Goal: Obtain resource: Download file/media

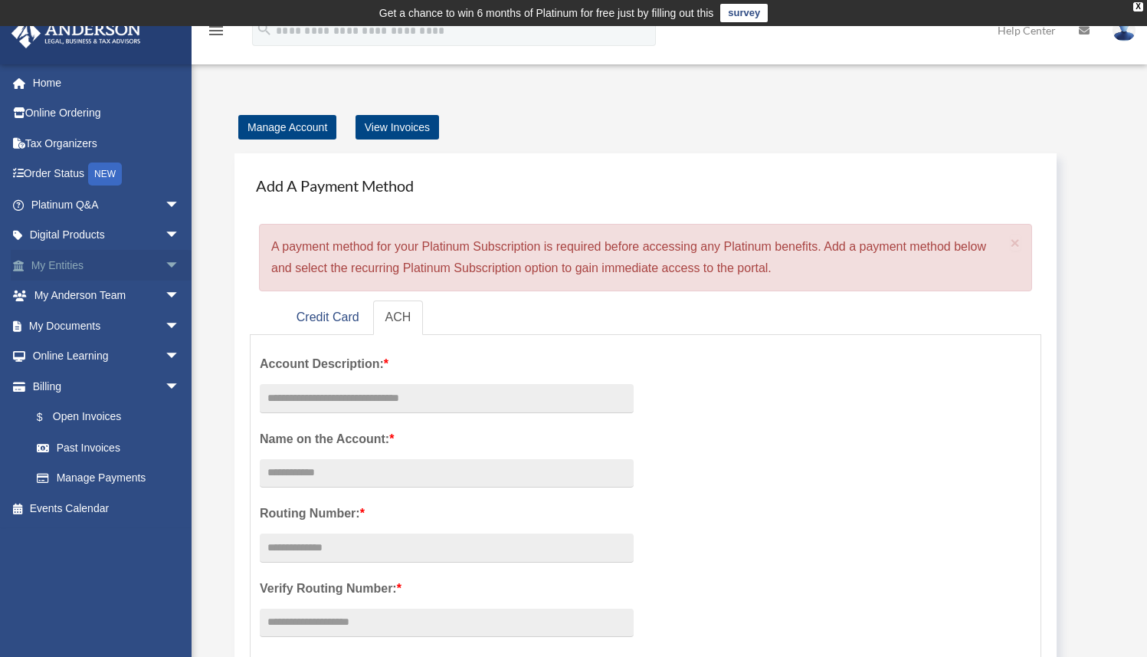
click at [165, 268] on span "arrow_drop_down" at bounding box center [180, 265] width 31 height 31
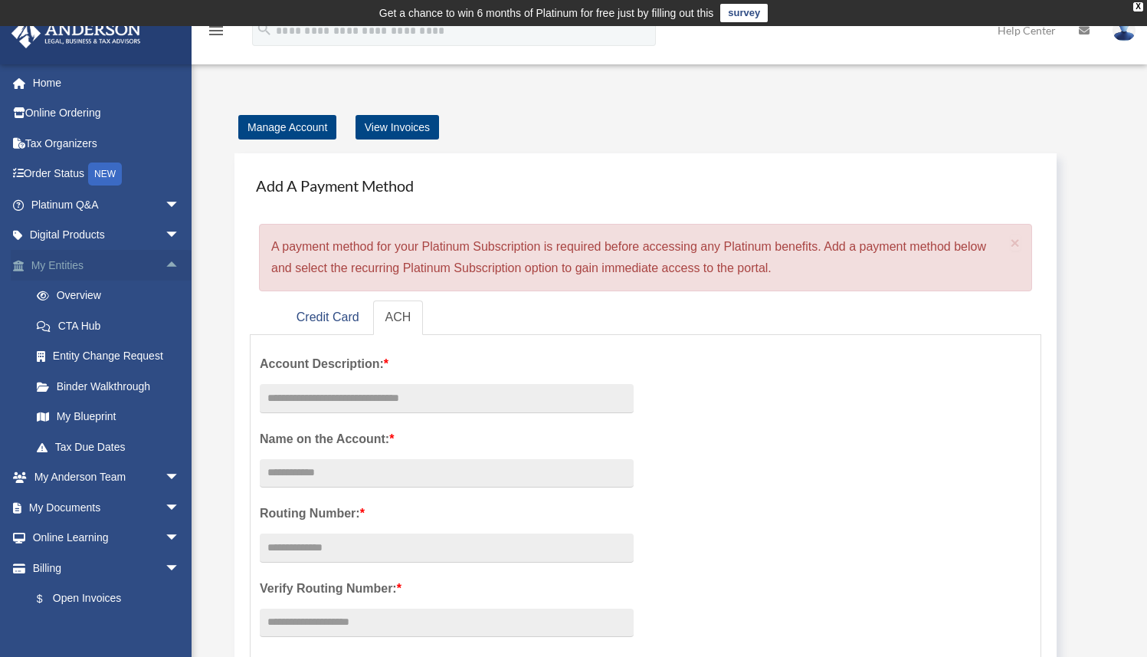
click at [165, 268] on span "arrow_drop_up" at bounding box center [180, 265] width 31 height 31
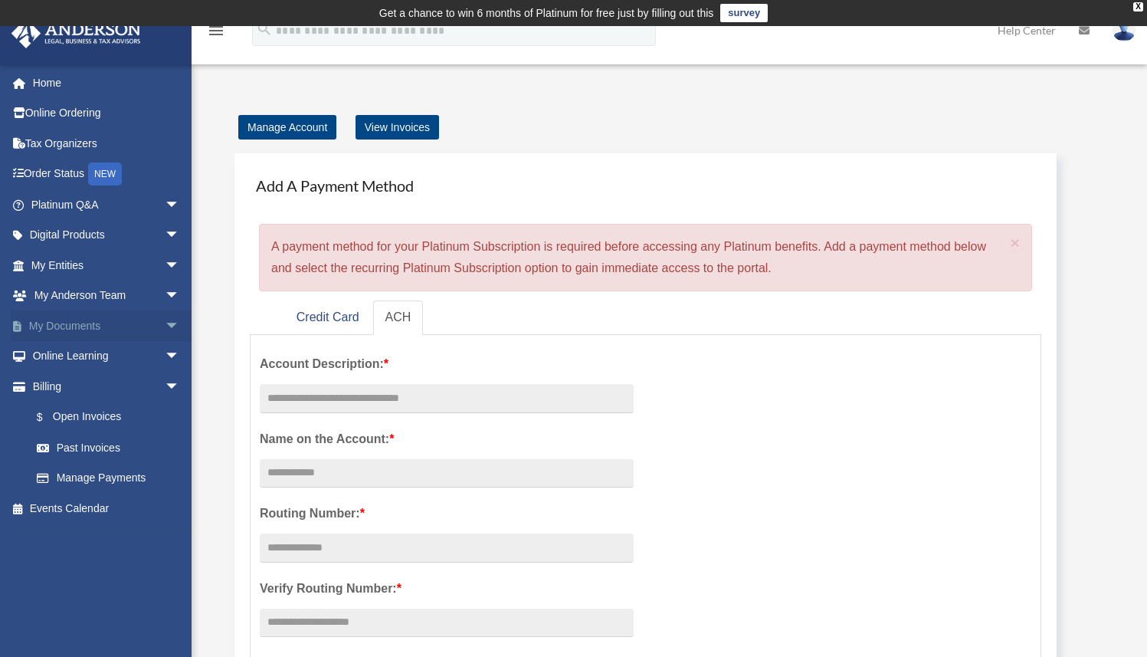
click at [165, 323] on span "arrow_drop_down" at bounding box center [180, 325] width 31 height 31
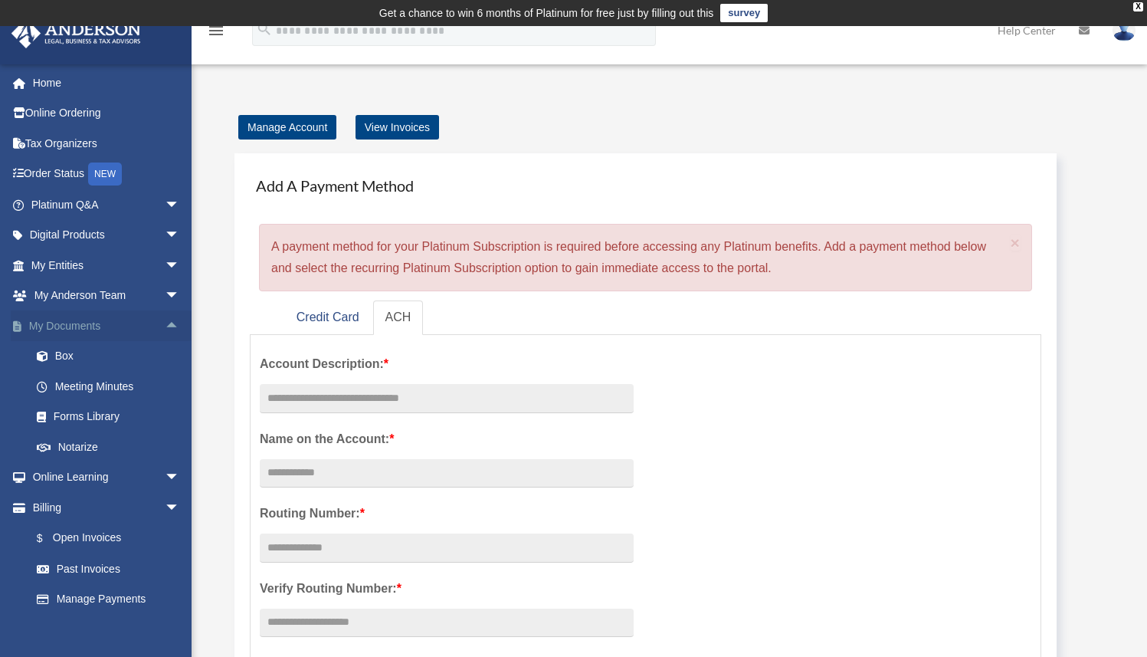
click at [165, 323] on span "arrow_drop_up" at bounding box center [180, 325] width 31 height 31
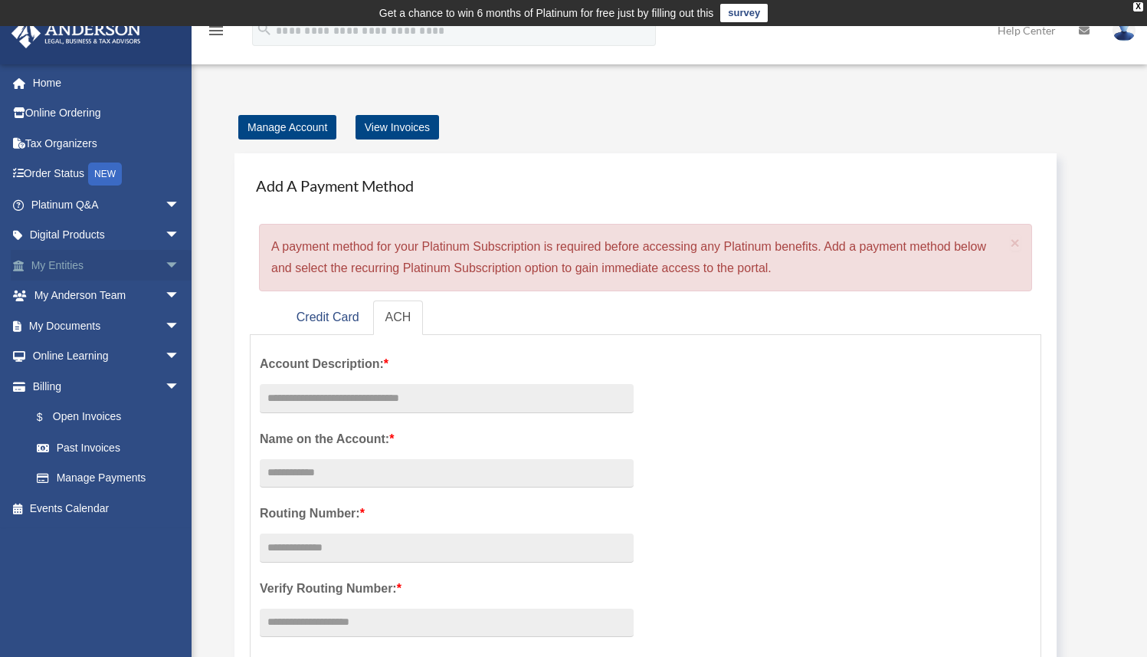
click at [165, 267] on span "arrow_drop_down" at bounding box center [180, 265] width 31 height 31
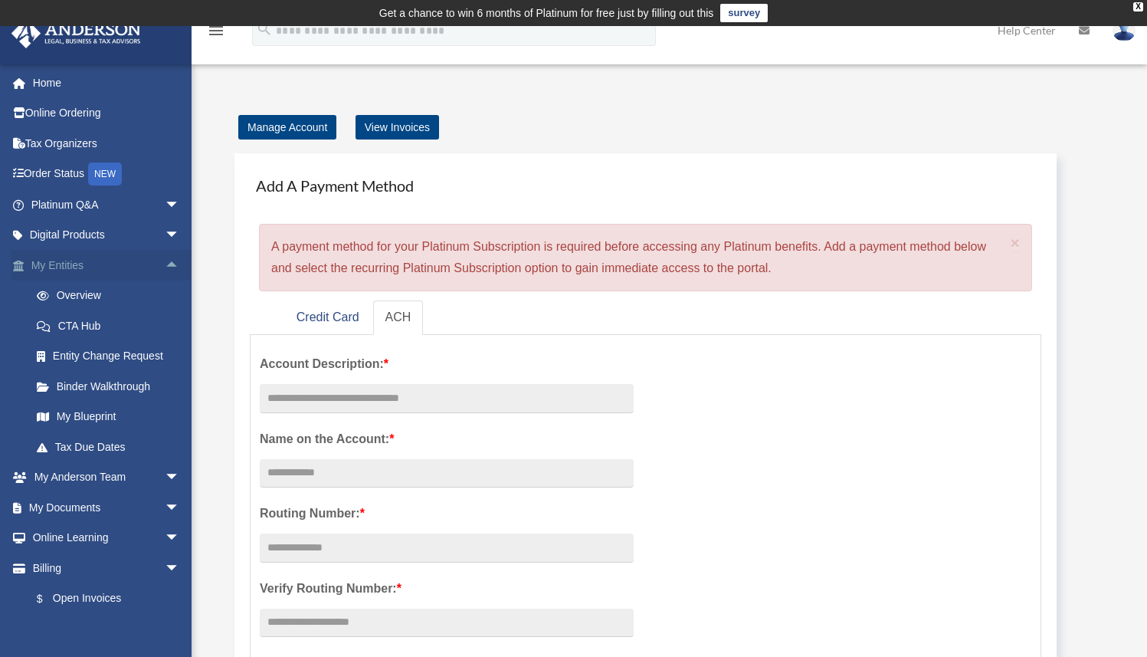
click at [165, 267] on span "arrow_drop_up" at bounding box center [180, 265] width 31 height 31
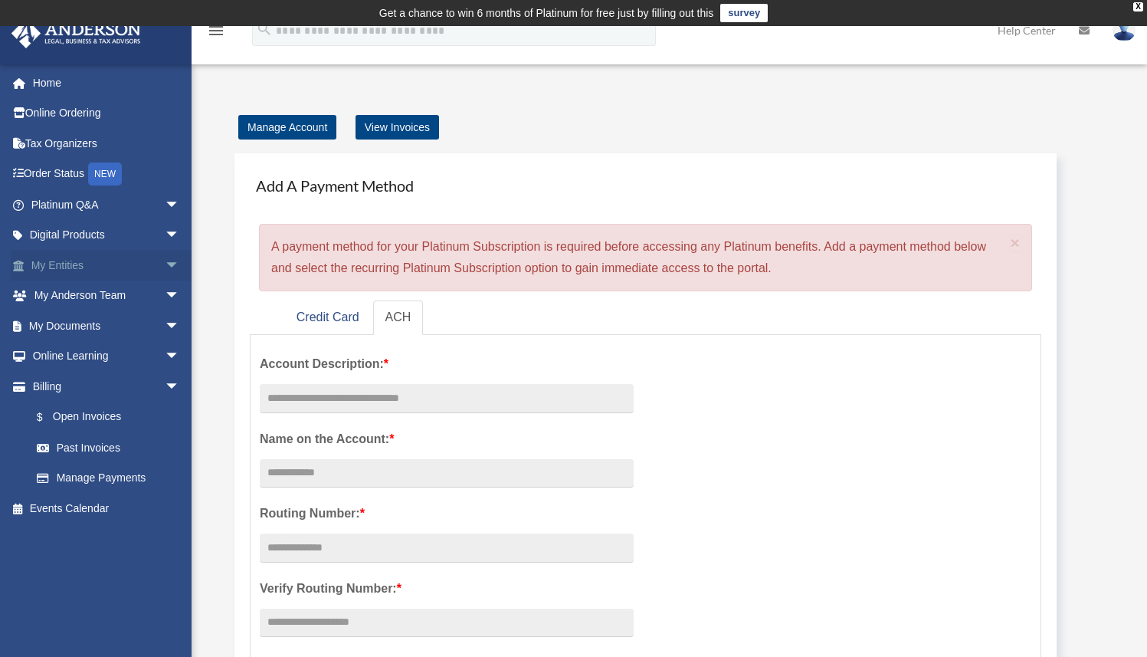
click at [74, 263] on link "My Entities arrow_drop_down" at bounding box center [107, 265] width 192 height 31
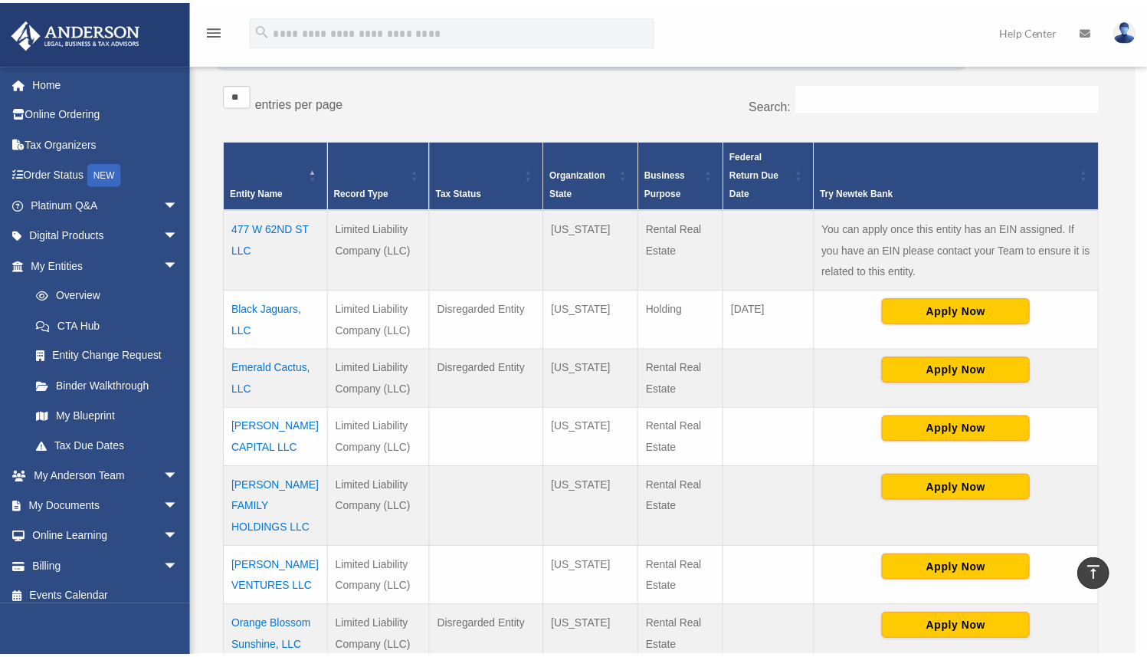
scroll to position [307, 0]
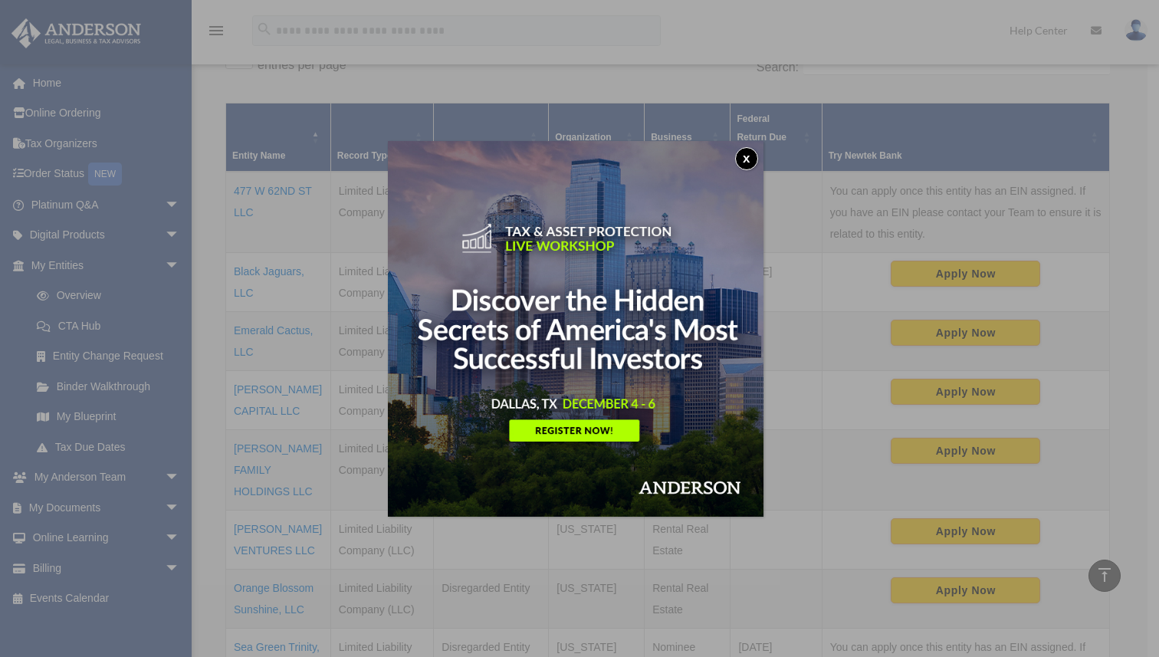
click at [747, 161] on button "x" at bounding box center [746, 158] width 23 height 23
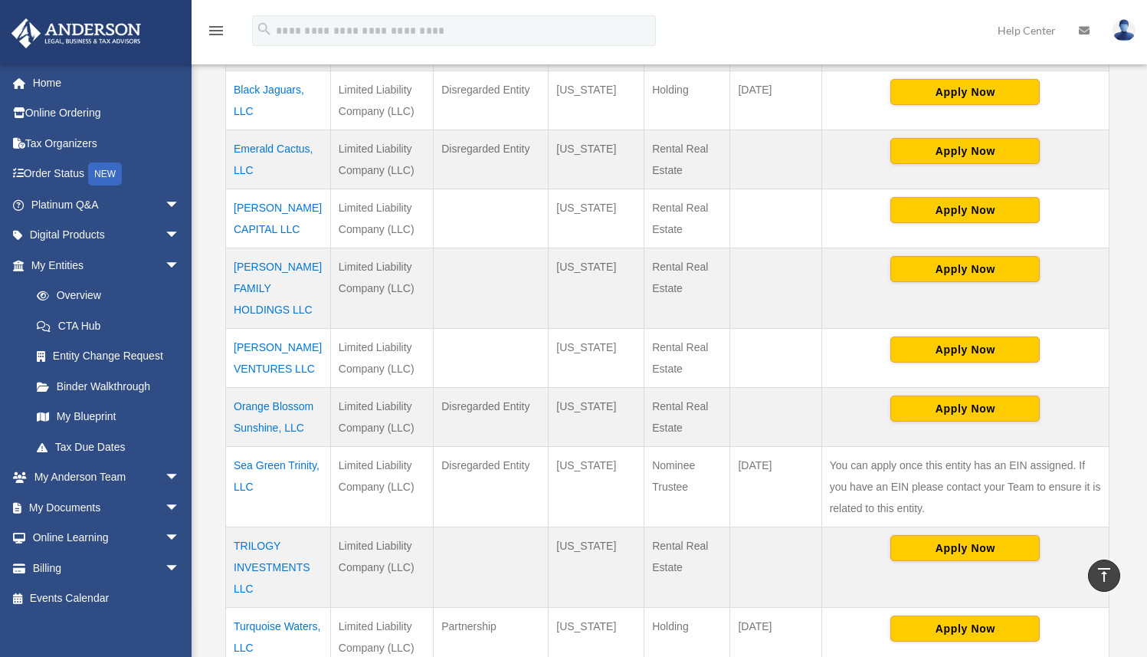
scroll to position [523, 0]
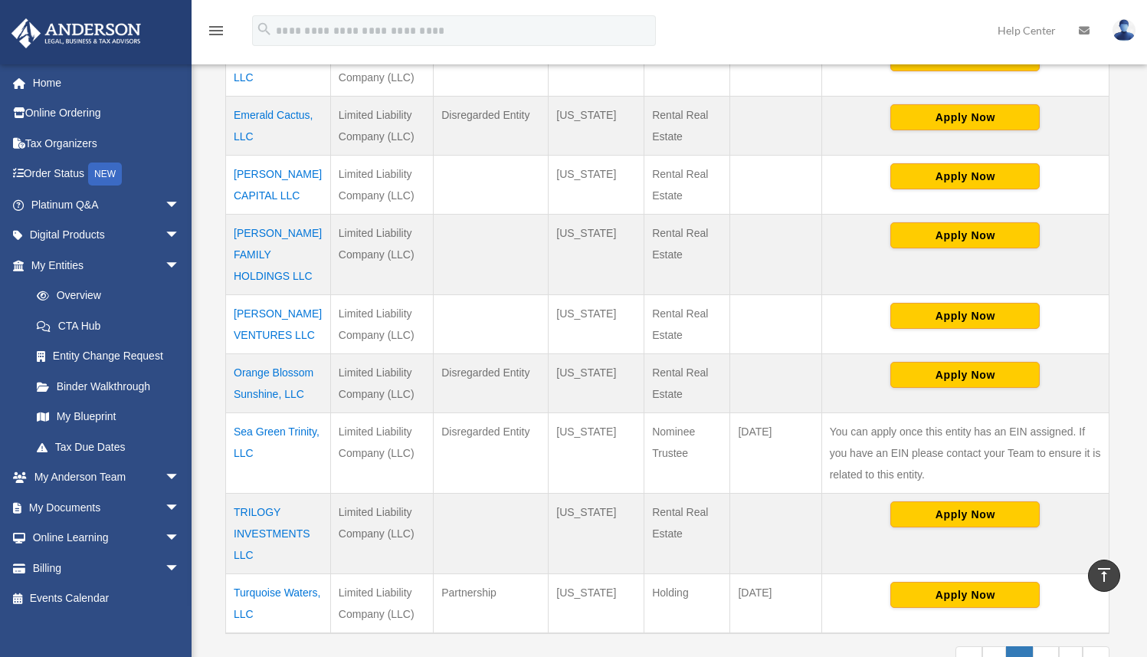
click at [263, 417] on td "Sea Green Trinity, LLC" at bounding box center [278, 452] width 105 height 80
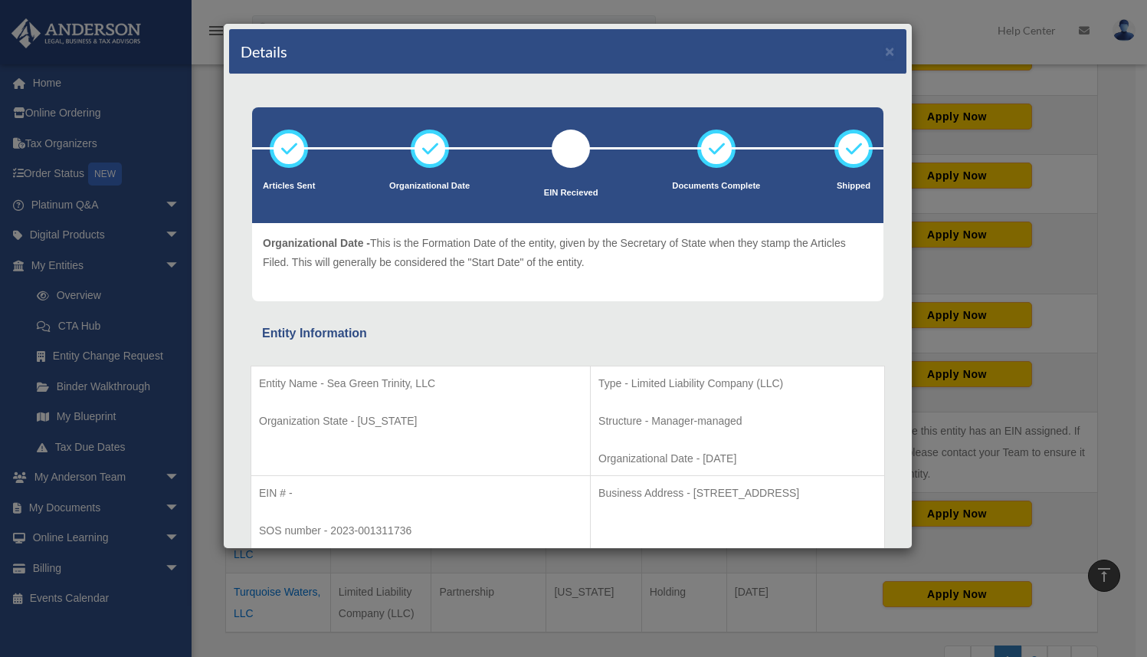
scroll to position [260, 0]
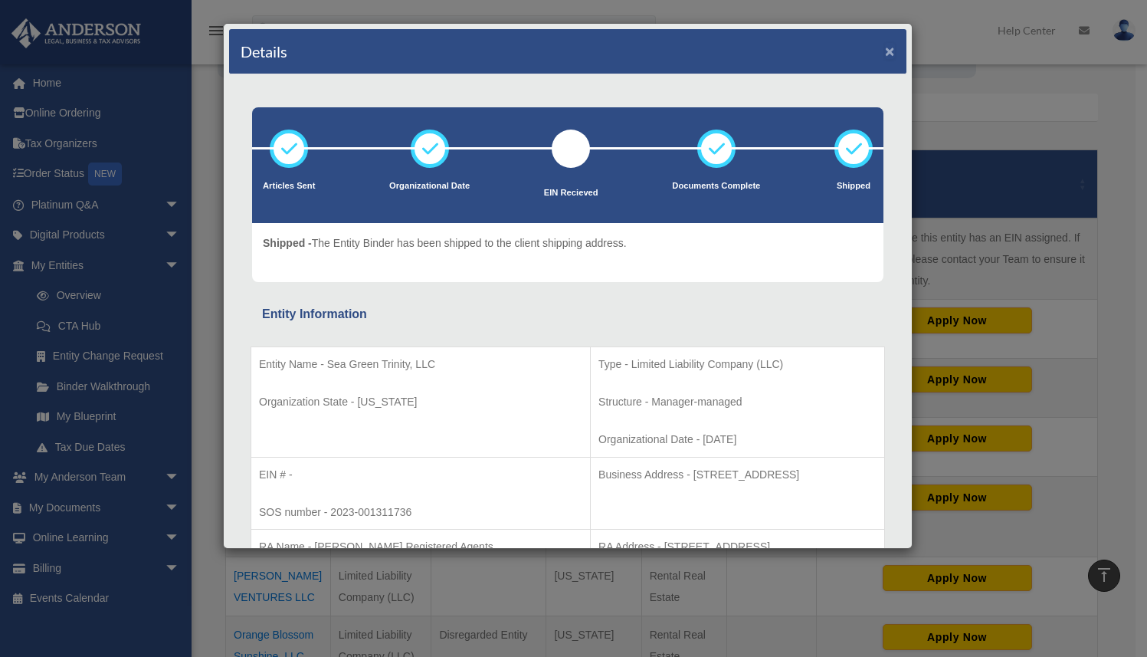
click at [885, 58] on button "×" at bounding box center [890, 51] width 10 height 16
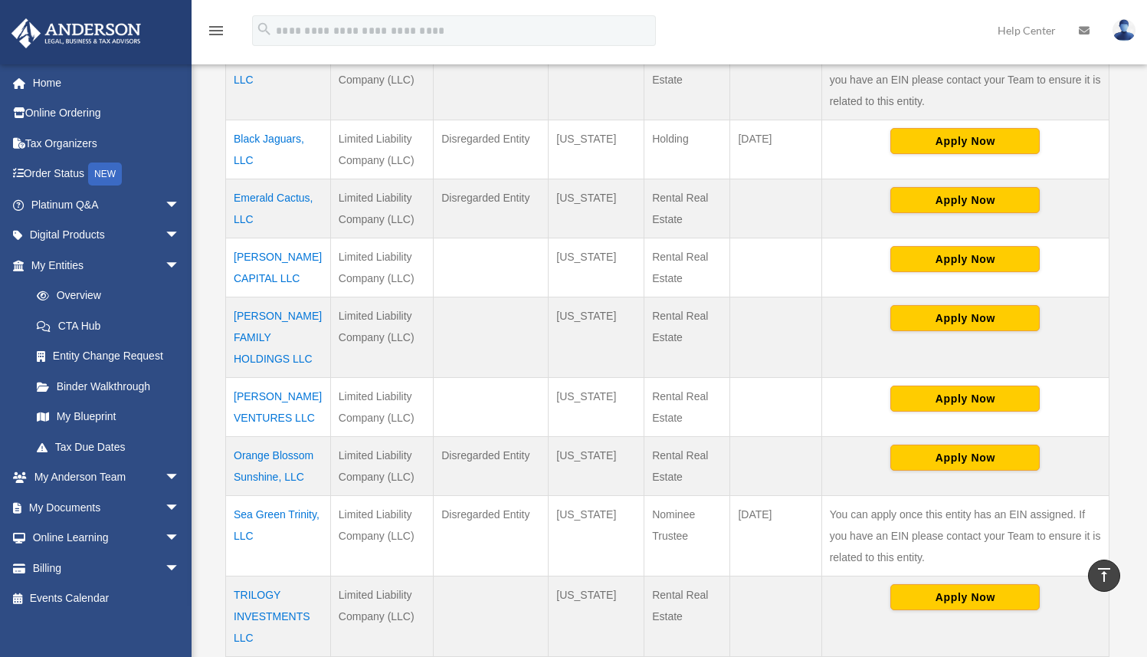
scroll to position [599, 0]
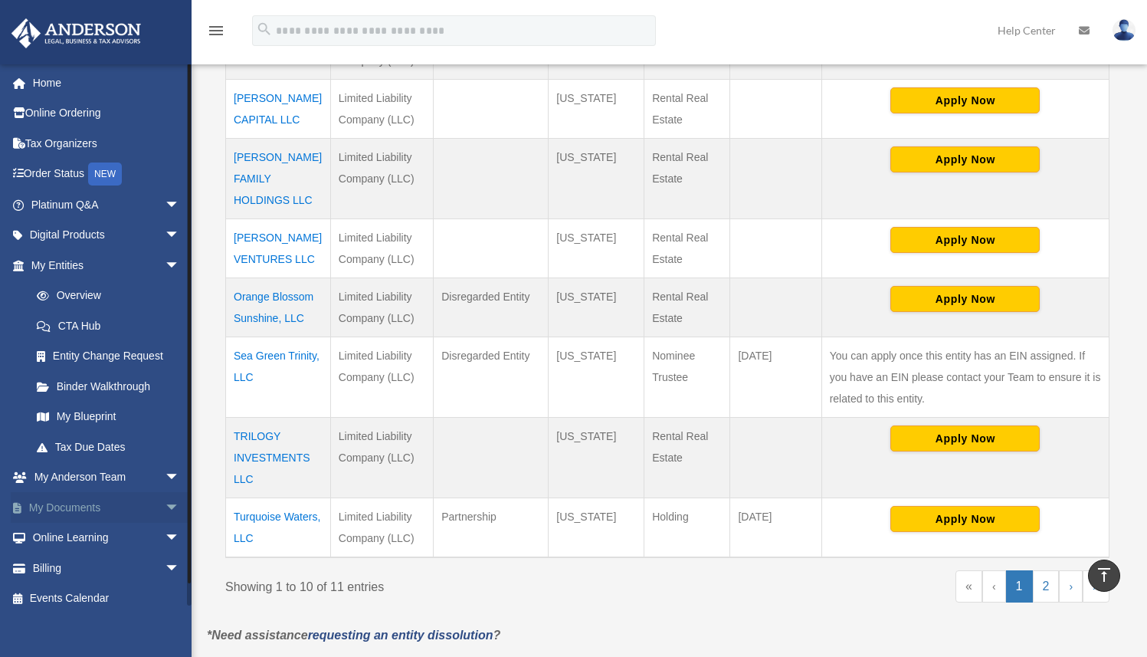
click at [165, 504] on span "arrow_drop_down" at bounding box center [180, 507] width 31 height 31
click at [87, 598] on link "Forms Library" at bounding box center [112, 598] width 182 height 31
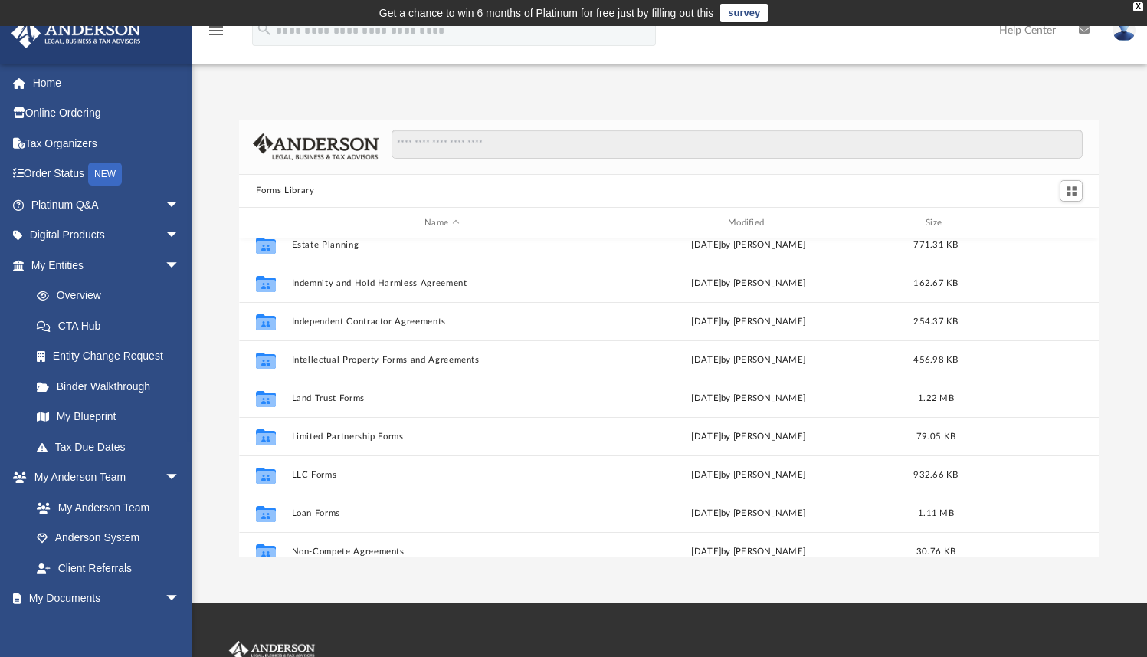
scroll to position [520, 0]
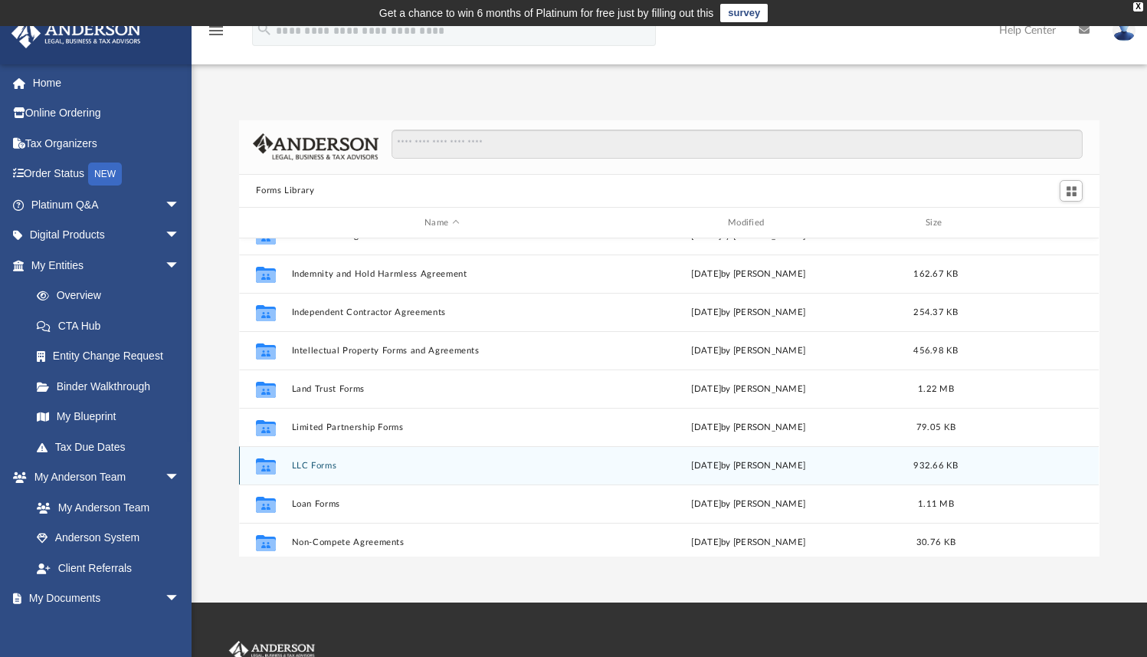
click at [321, 468] on button "LLC Forms" at bounding box center [442, 466] width 300 height 10
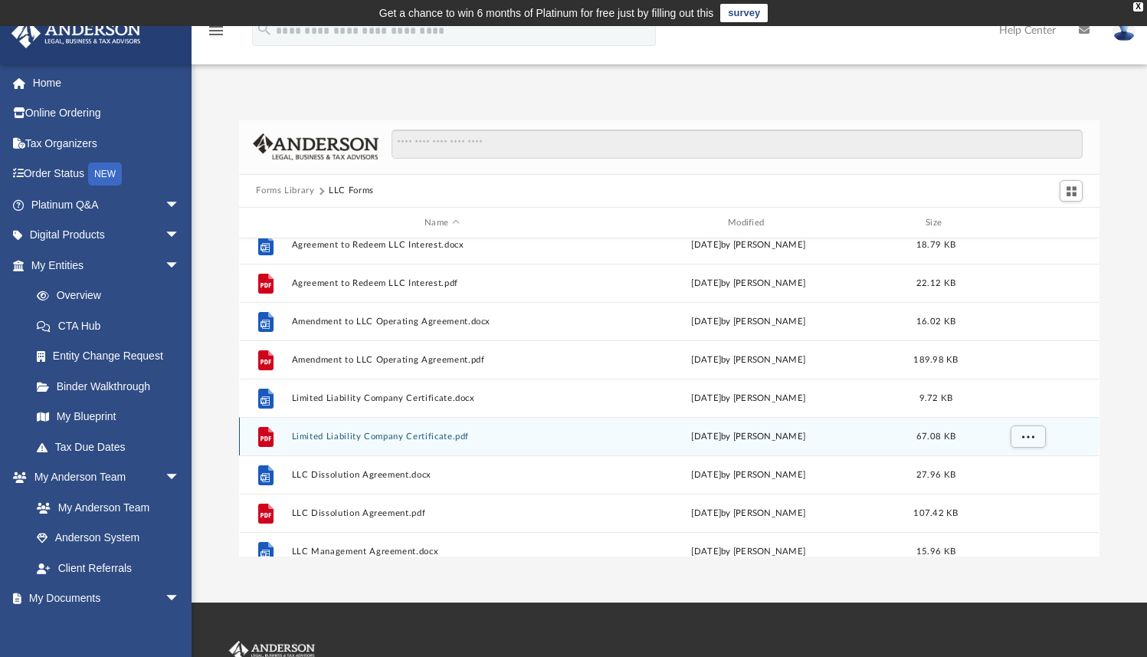
scroll to position [0, 0]
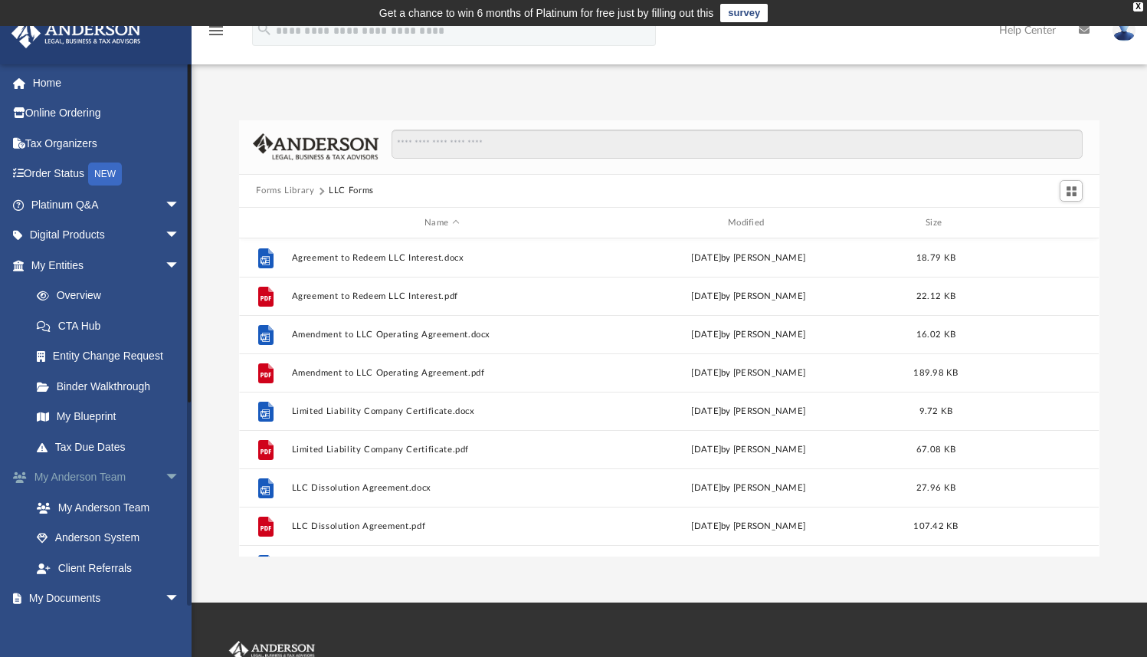
click at [140, 478] on link "My Anderson Team arrow_drop_down" at bounding box center [107, 477] width 192 height 31
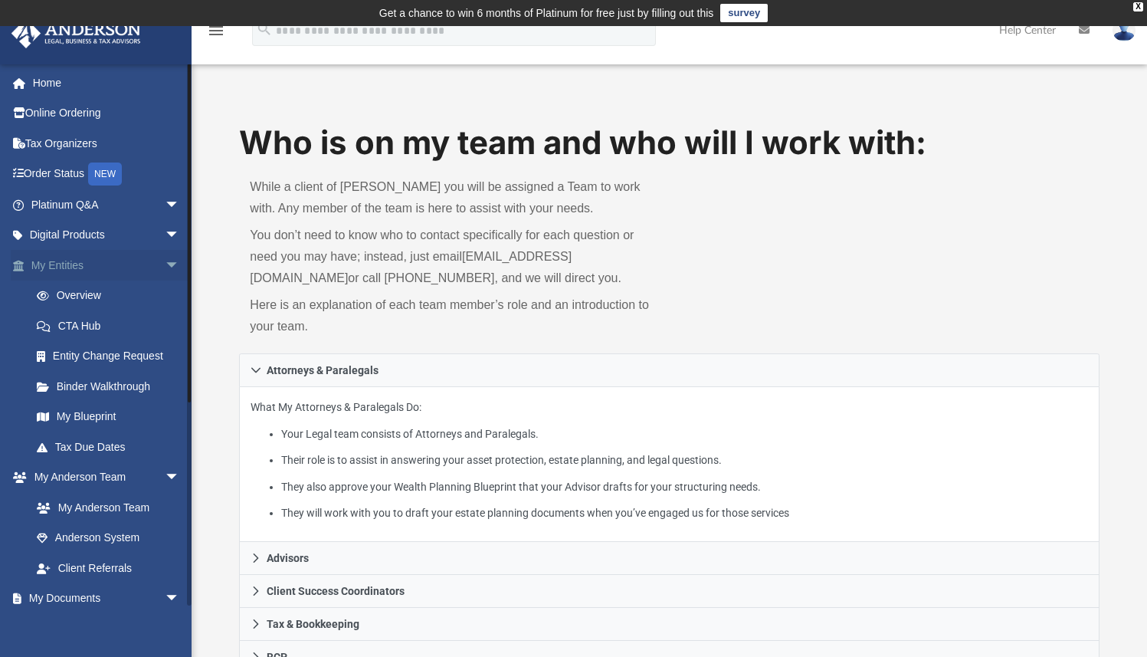
click at [72, 270] on link "My Entities arrow_drop_down" at bounding box center [107, 265] width 192 height 31
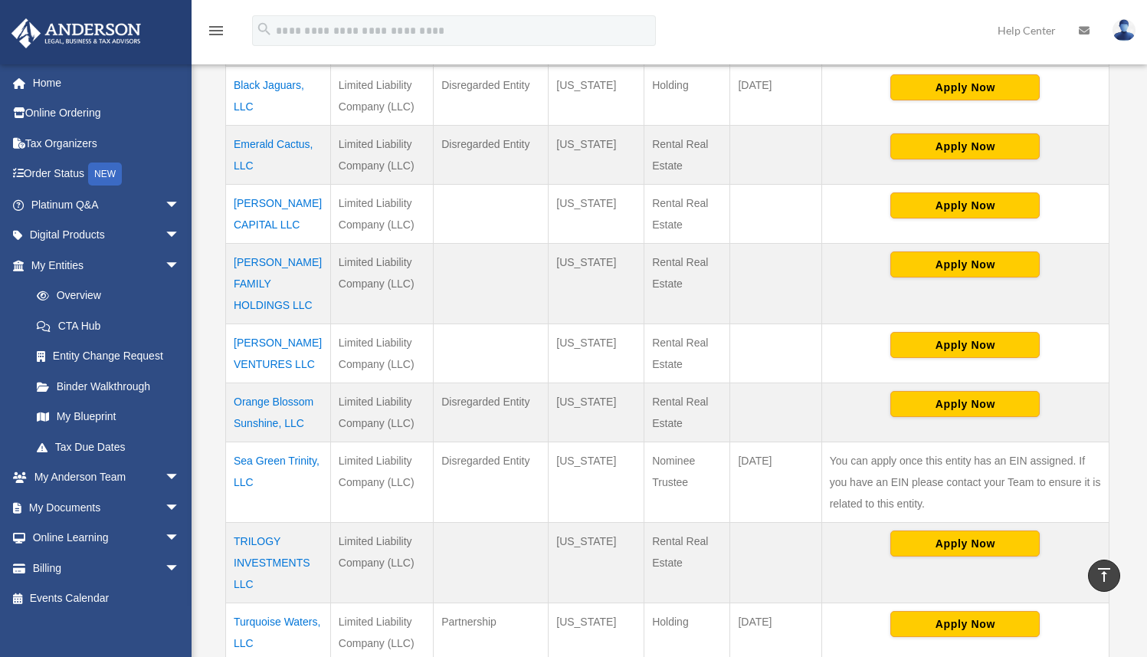
scroll to position [496, 0]
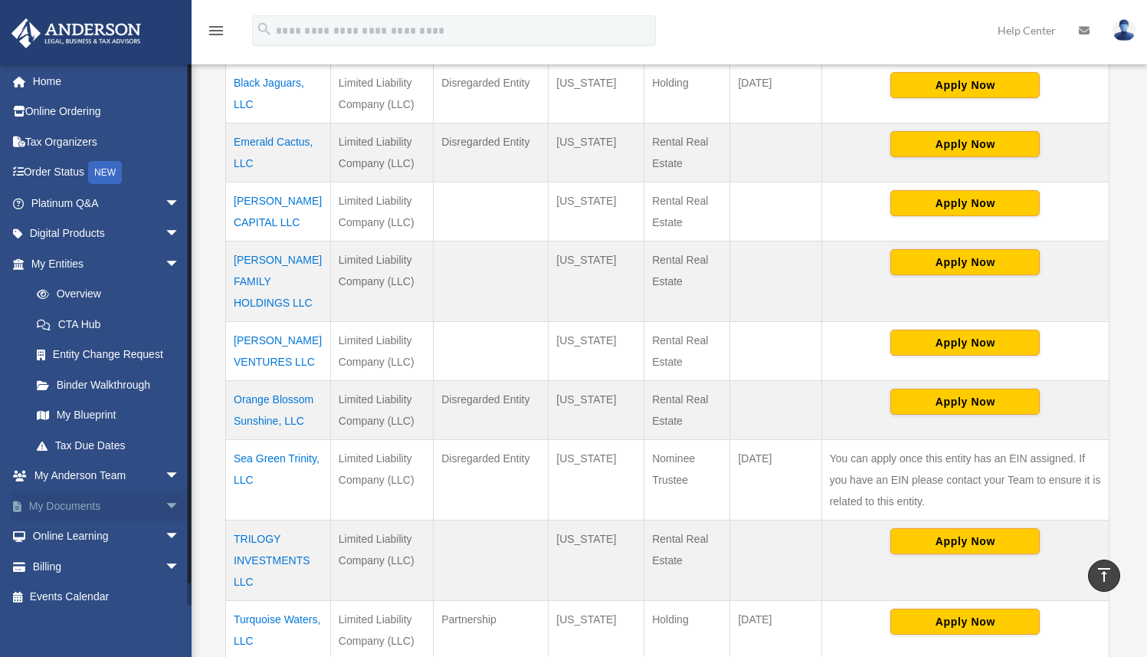
click at [168, 509] on span "arrow_drop_down" at bounding box center [180, 506] width 31 height 31
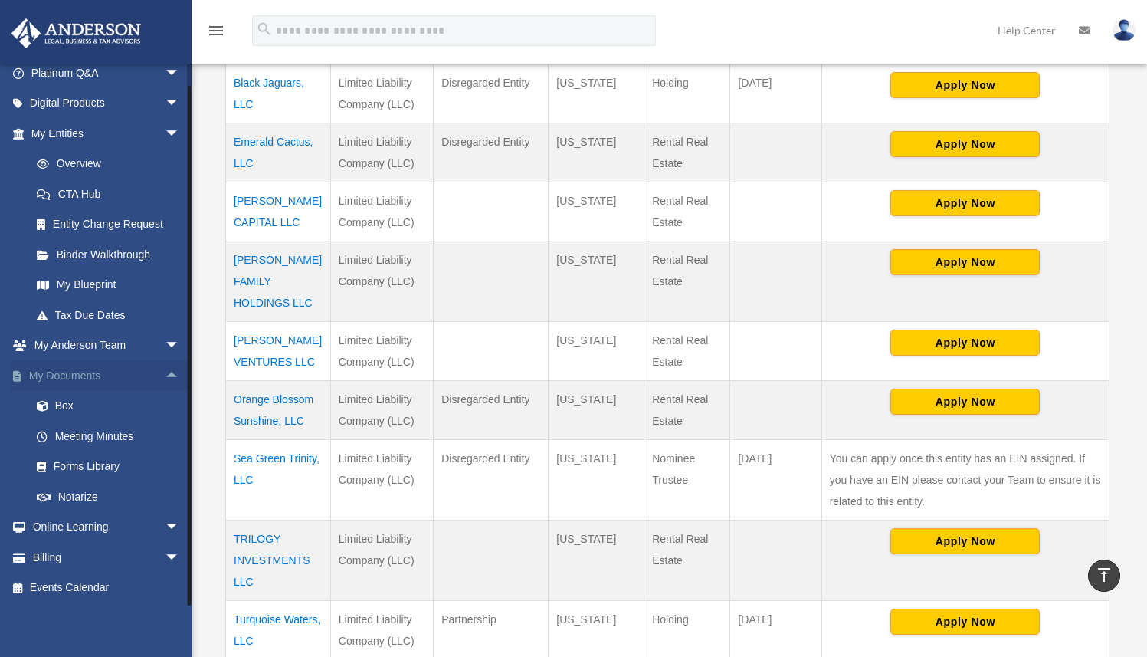
scroll to position [133, 0]
click at [93, 376] on link "My Documents arrow_drop_up" at bounding box center [107, 374] width 192 height 31
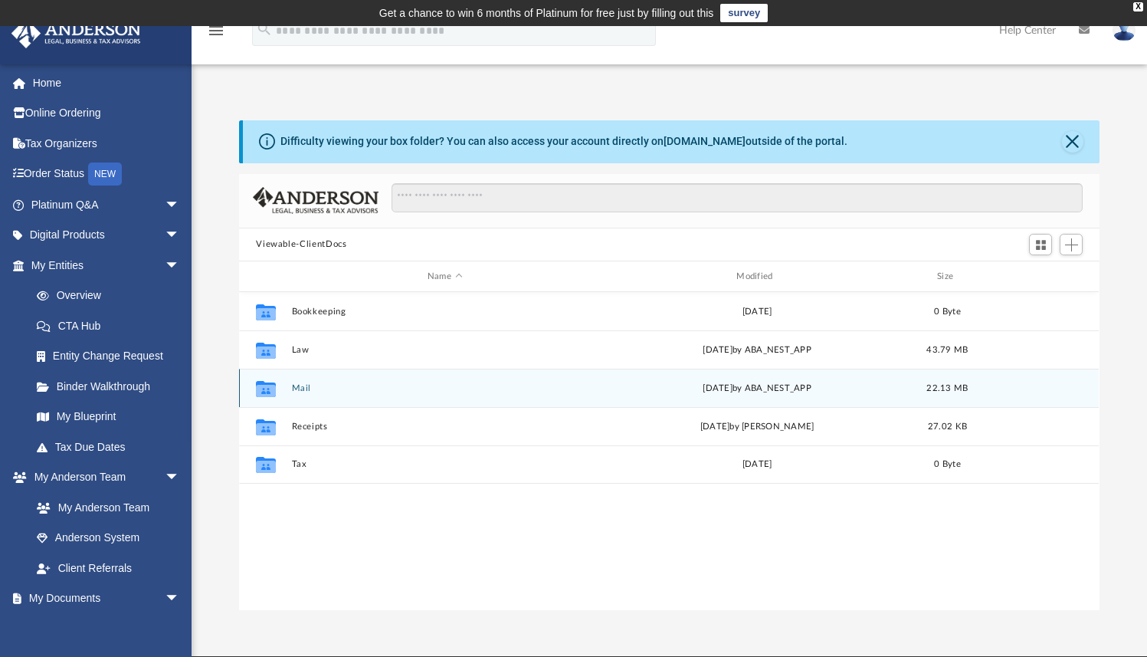
scroll to position [336, 848]
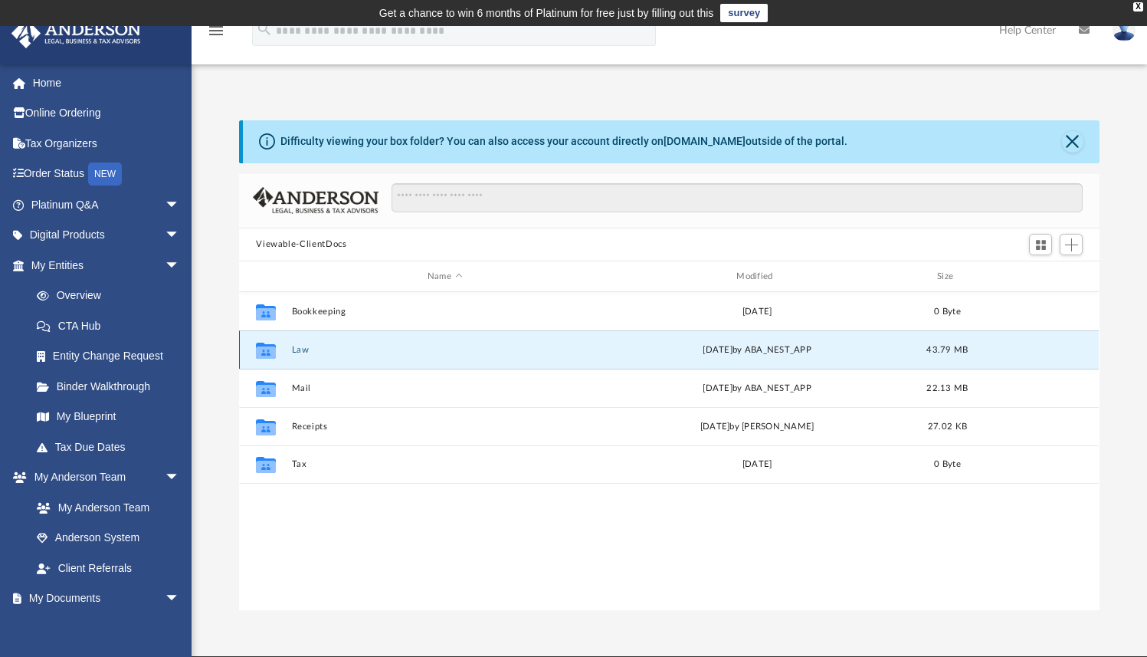
click at [300, 350] on button "Law" at bounding box center [445, 350] width 306 height 10
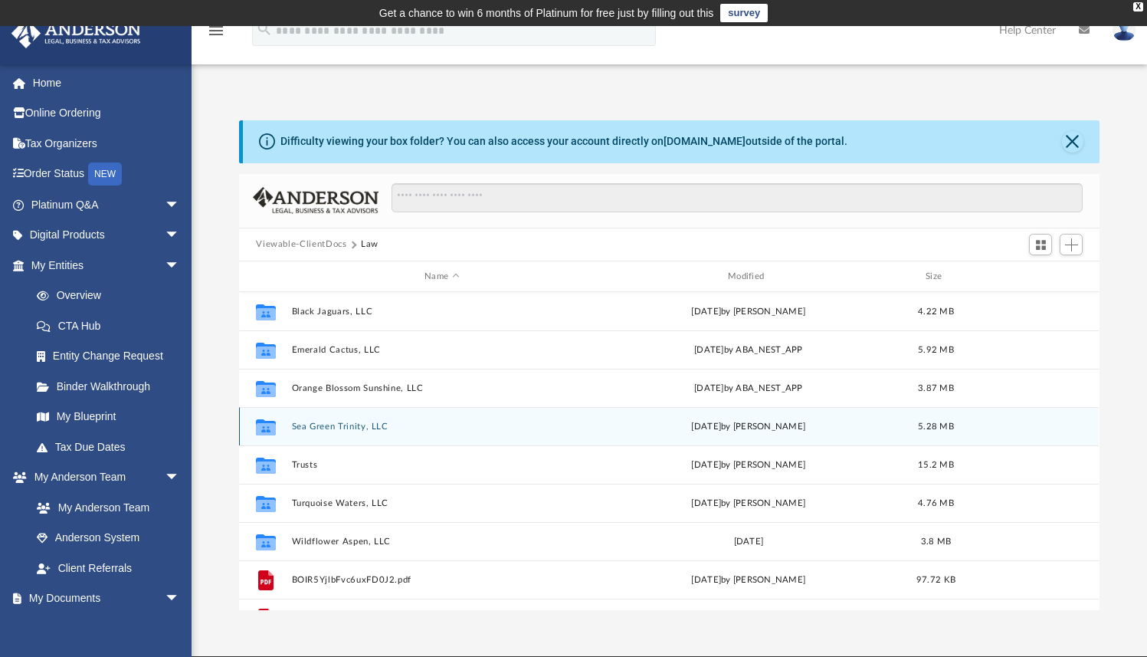
click at [311, 423] on button "Sea Green Trinity, LLC" at bounding box center [442, 427] width 300 height 10
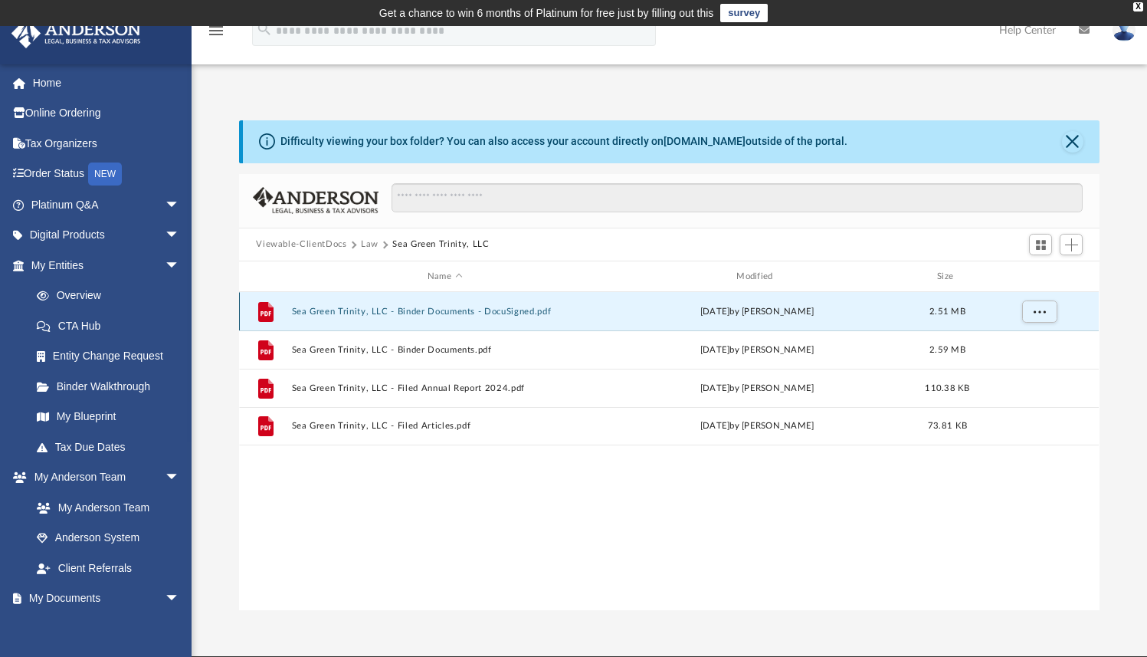
click at [425, 313] on button "Sea Green Trinity, LLC - Binder Documents - DocuSigned.pdf" at bounding box center [445, 312] width 306 height 10
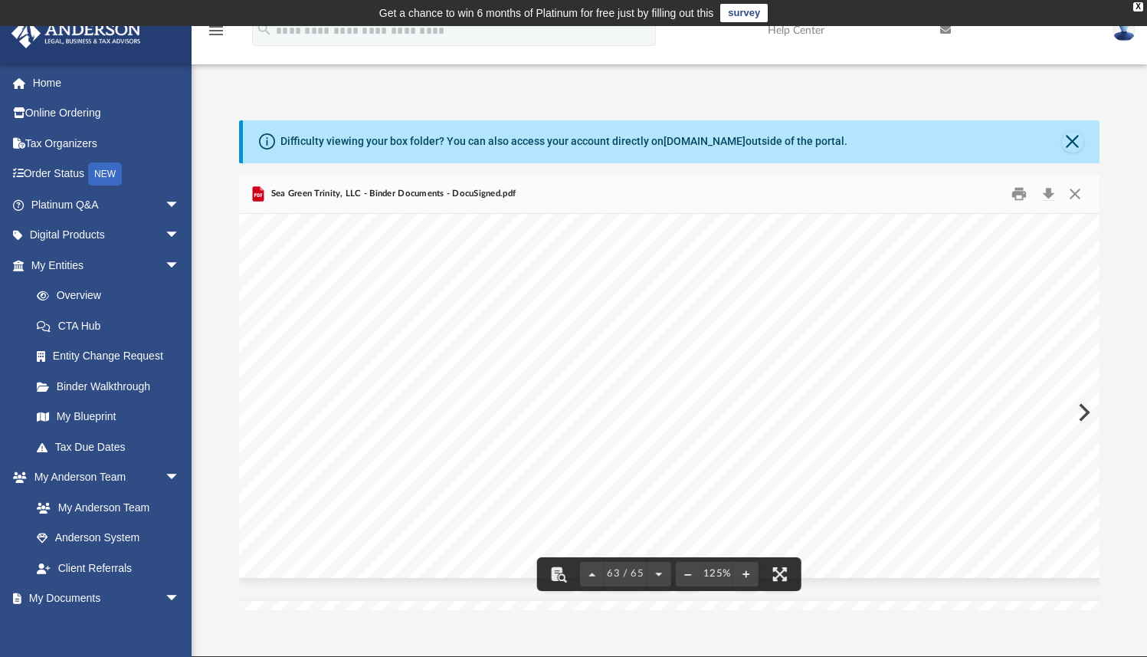
scroll to position [63669, 0]
click at [1081, 191] on button "Close" at bounding box center [1076, 194] width 28 height 24
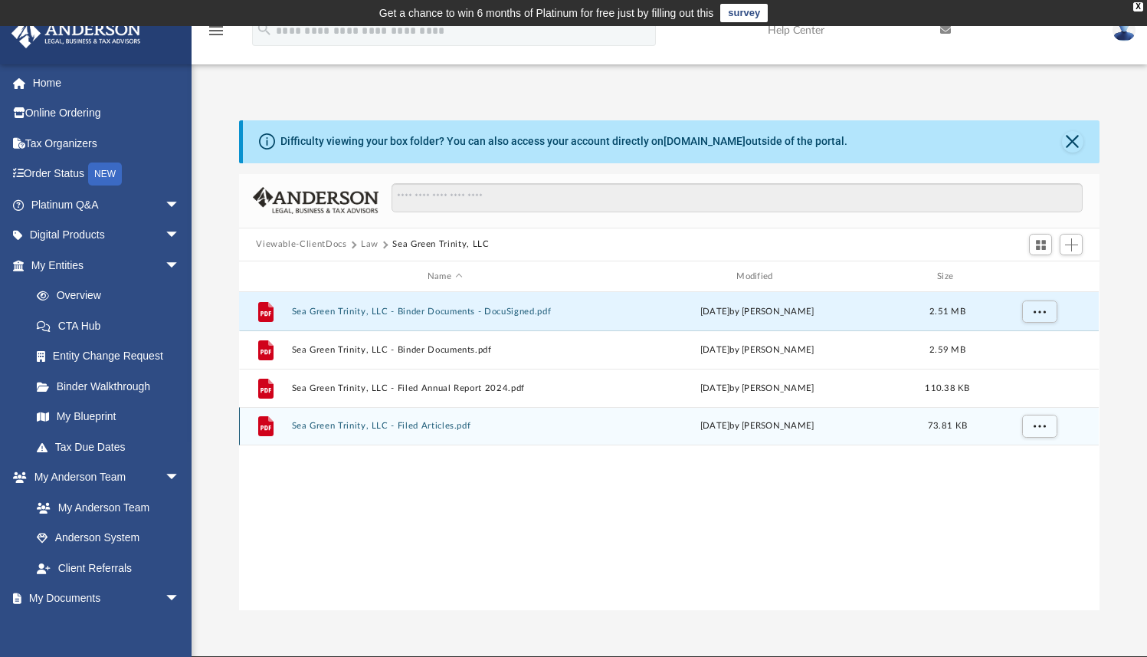
click at [417, 426] on button "Sea Green Trinity, LLC - Filed Articles.pdf" at bounding box center [445, 427] width 306 height 10
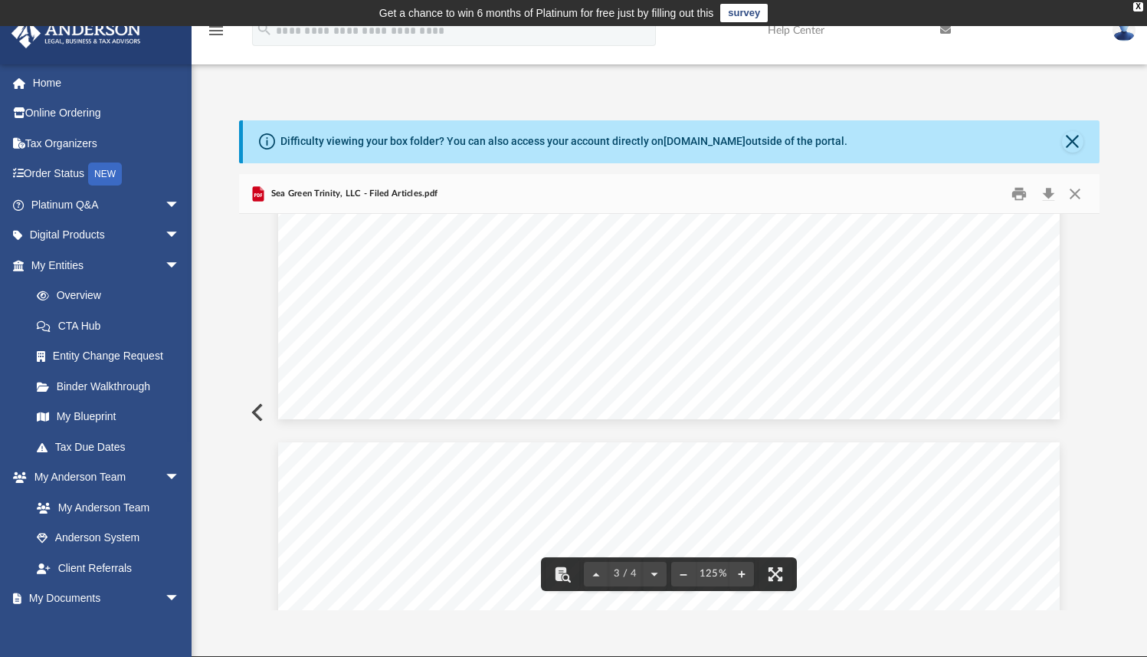
scroll to position [1784, 0]
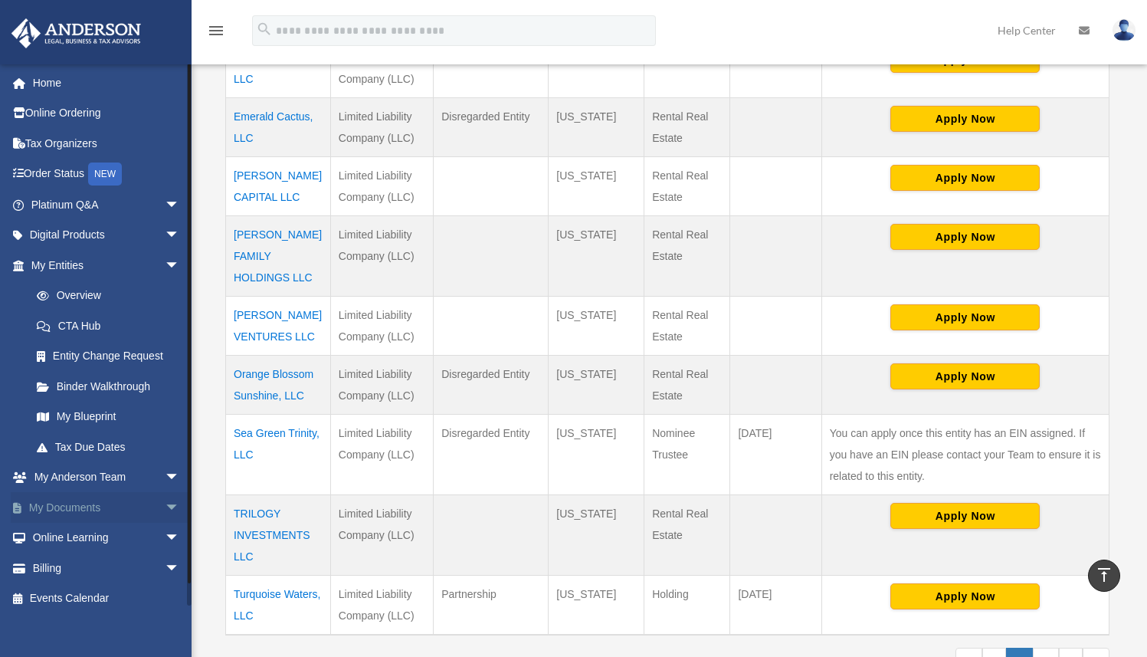
scroll to position [522, 0]
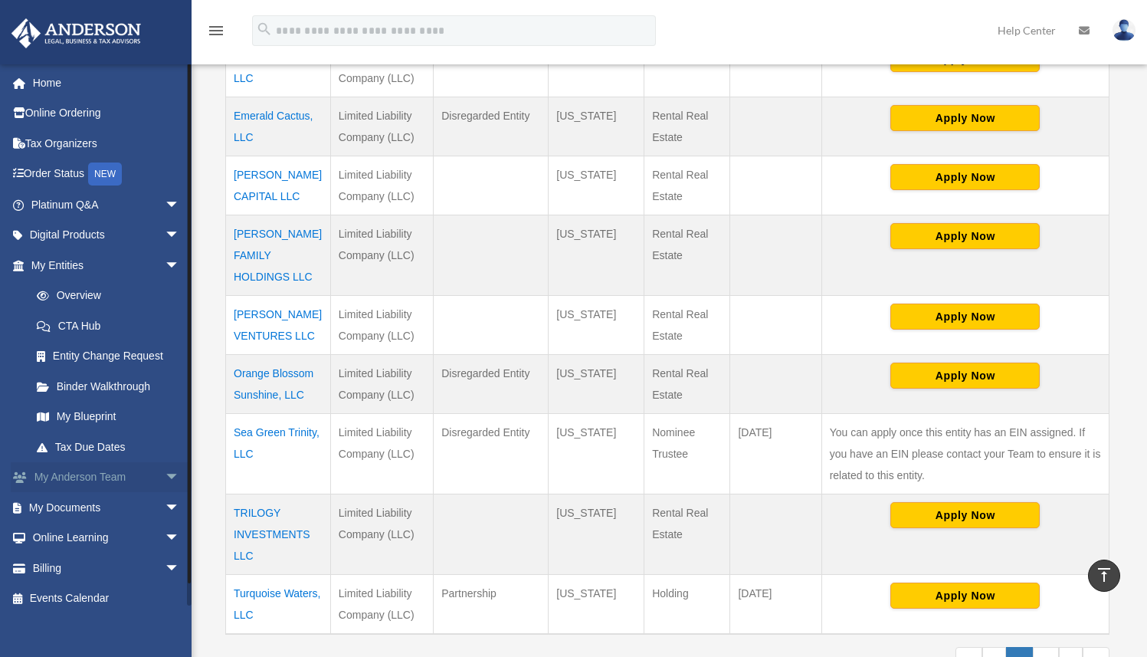
click at [165, 474] on span "arrow_drop_down" at bounding box center [180, 477] width 31 height 31
click at [100, 474] on link "My [PERSON_NAME] Team arrow_drop_up" at bounding box center [107, 477] width 192 height 31
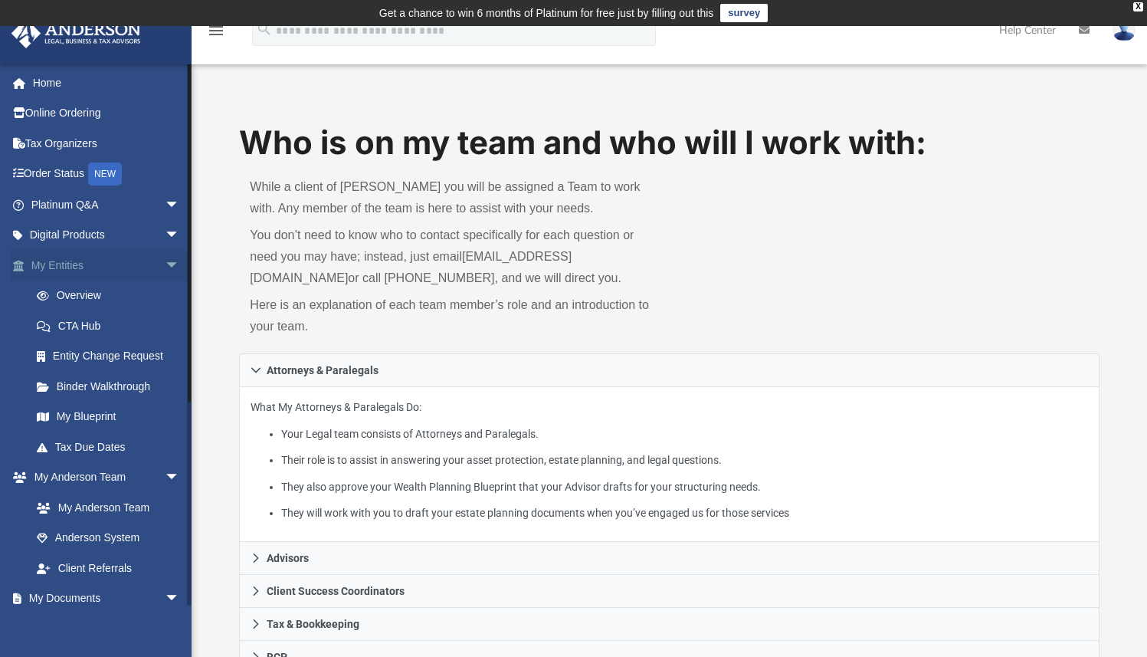
click at [63, 269] on link "My Entities arrow_drop_down" at bounding box center [107, 265] width 192 height 31
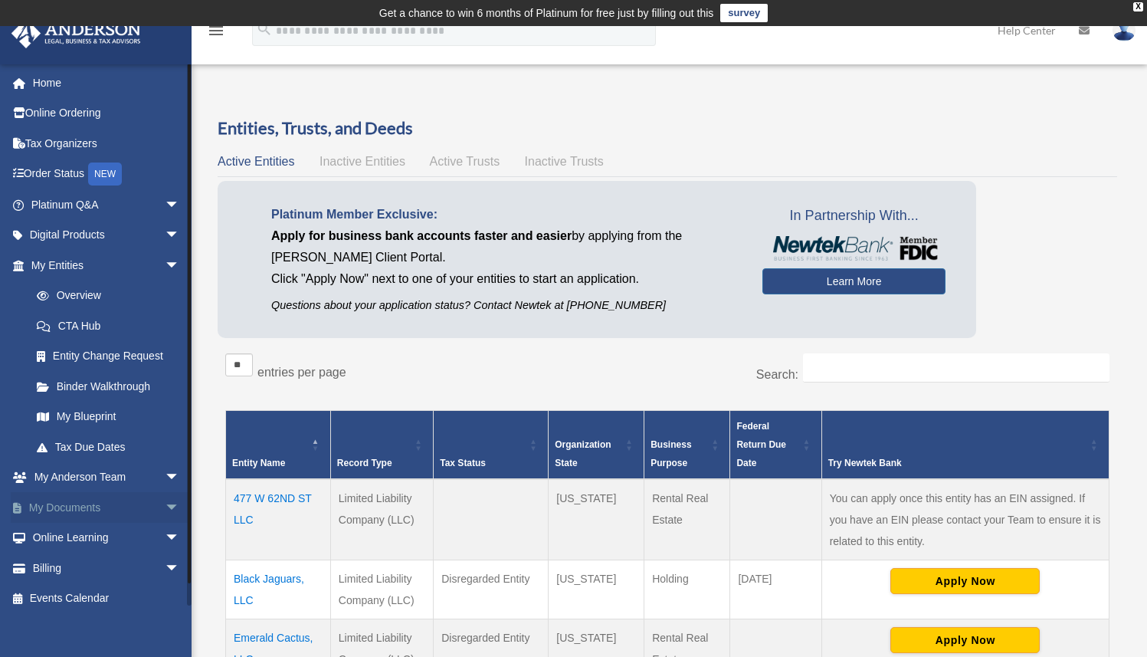
click at [81, 507] on link "My Documents arrow_drop_down" at bounding box center [107, 507] width 192 height 31
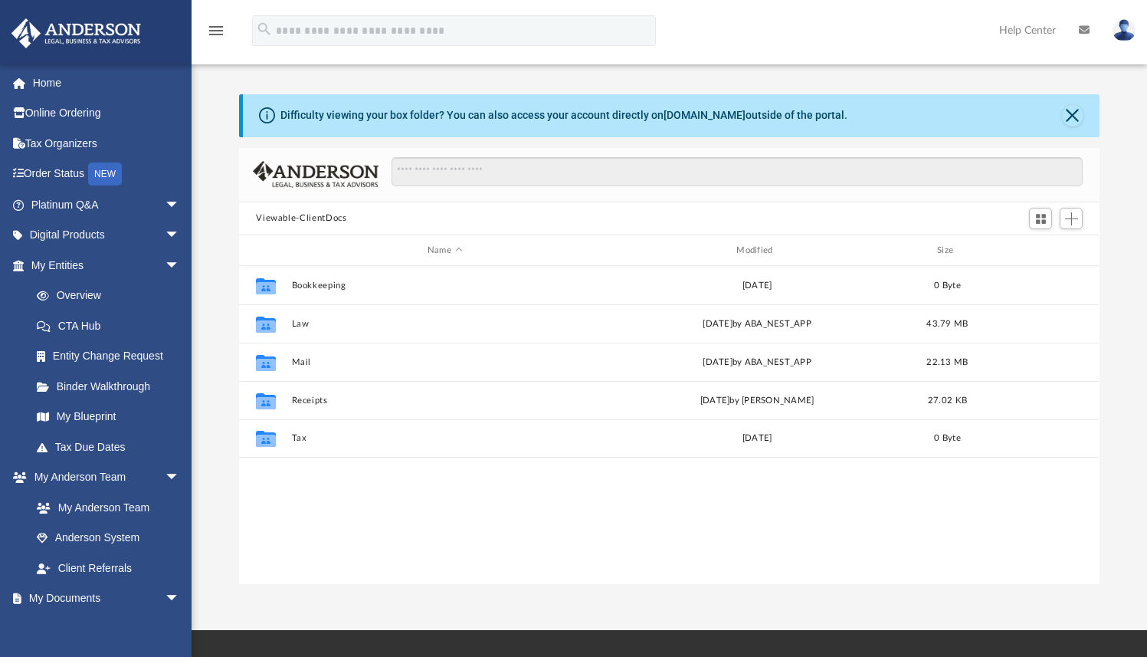
scroll to position [336, 848]
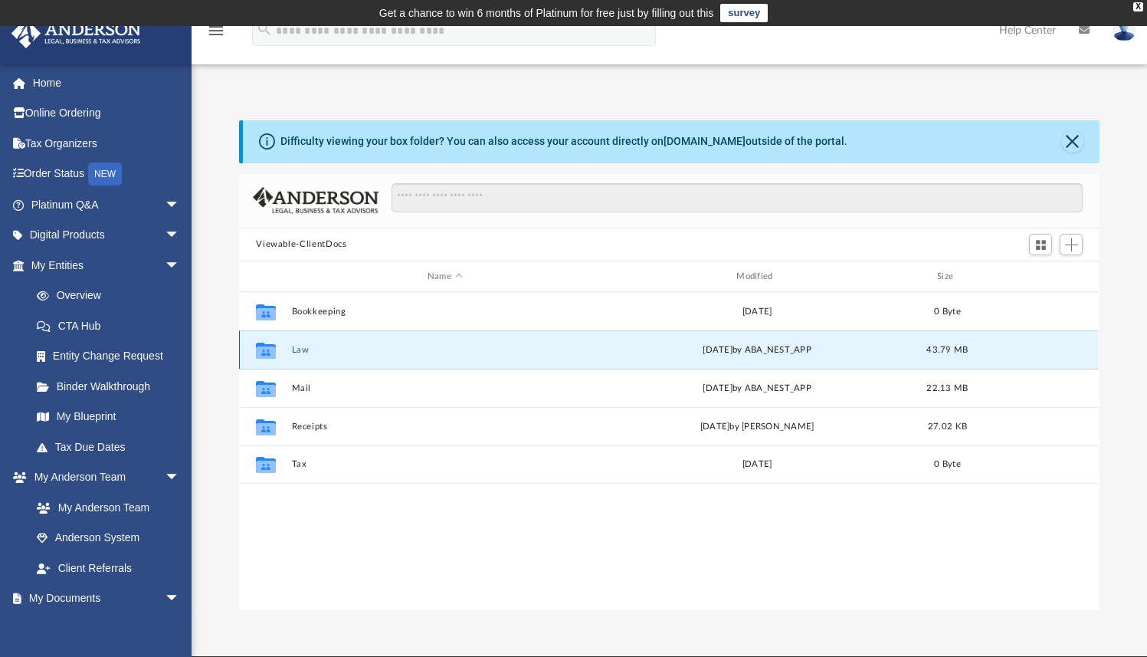
click at [297, 350] on button "Law" at bounding box center [445, 350] width 306 height 10
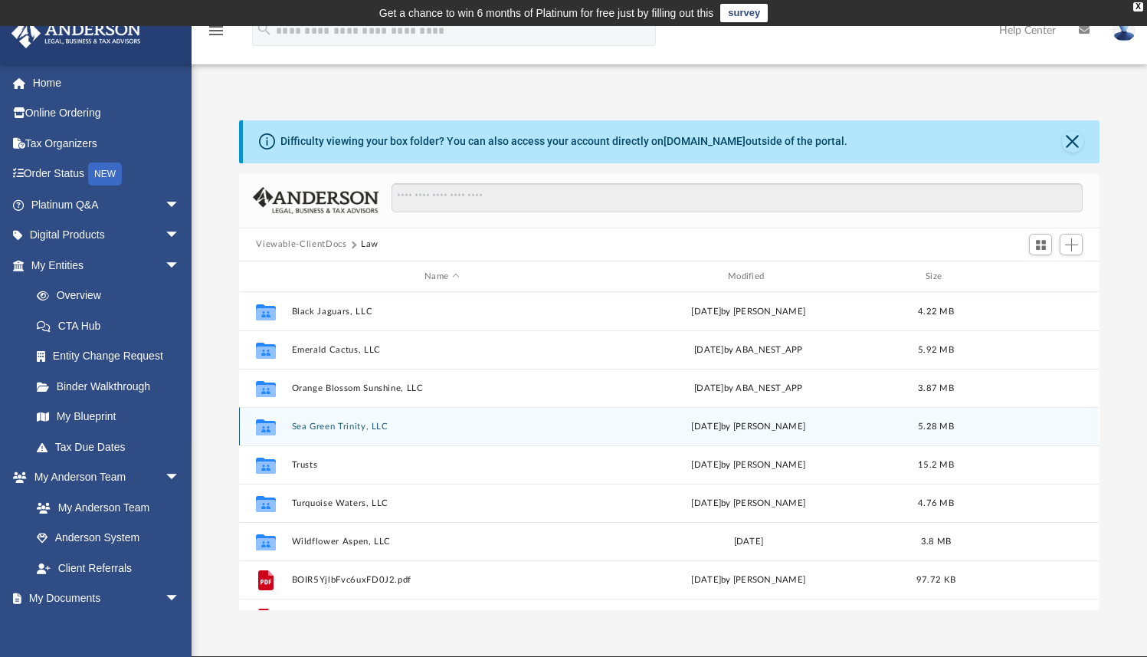
click at [316, 422] on button "Sea Green Trinity, LLC" at bounding box center [442, 427] width 300 height 10
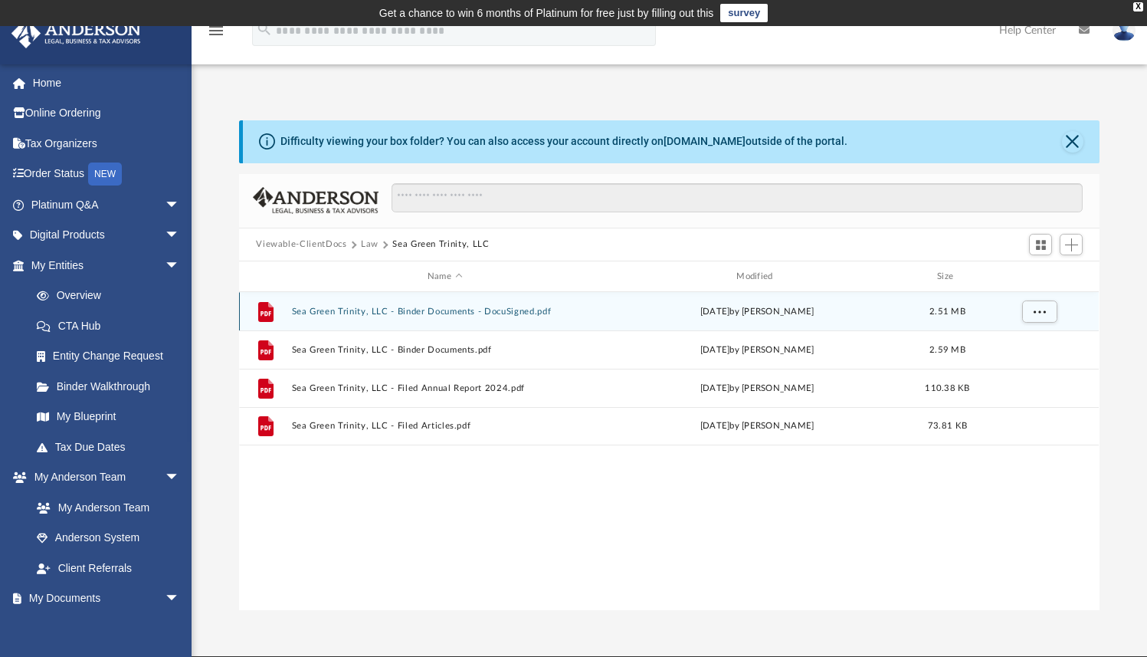
click at [402, 311] on button "Sea Green Trinity, LLC - Binder Documents - DocuSigned.pdf" at bounding box center [445, 312] width 306 height 10
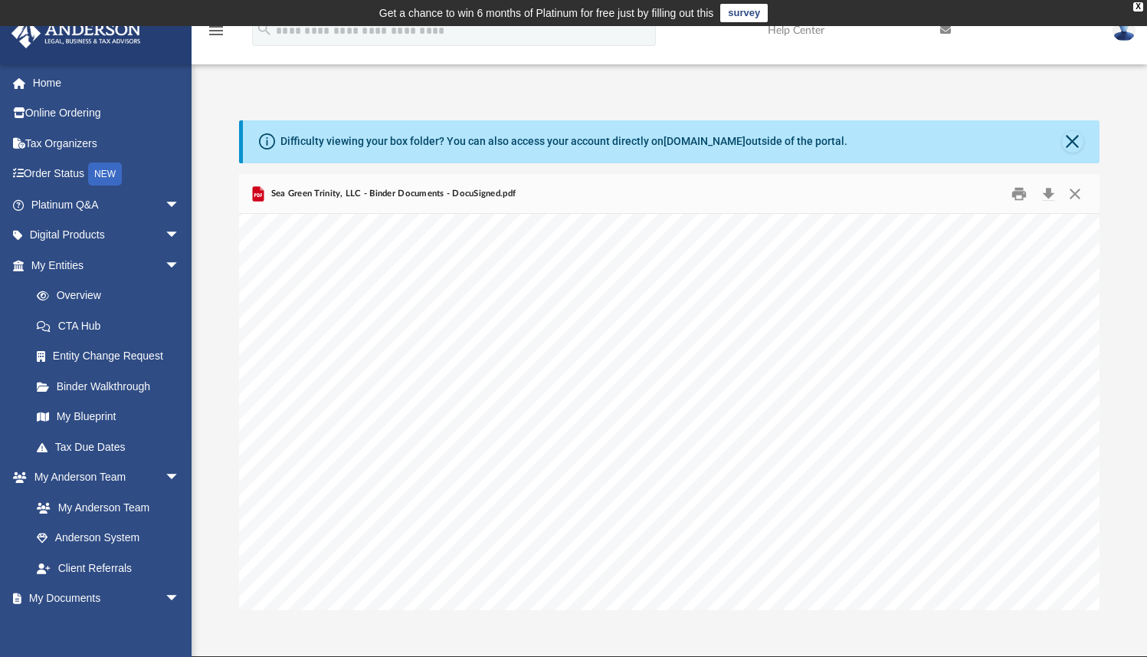
scroll to position [61821, 0]
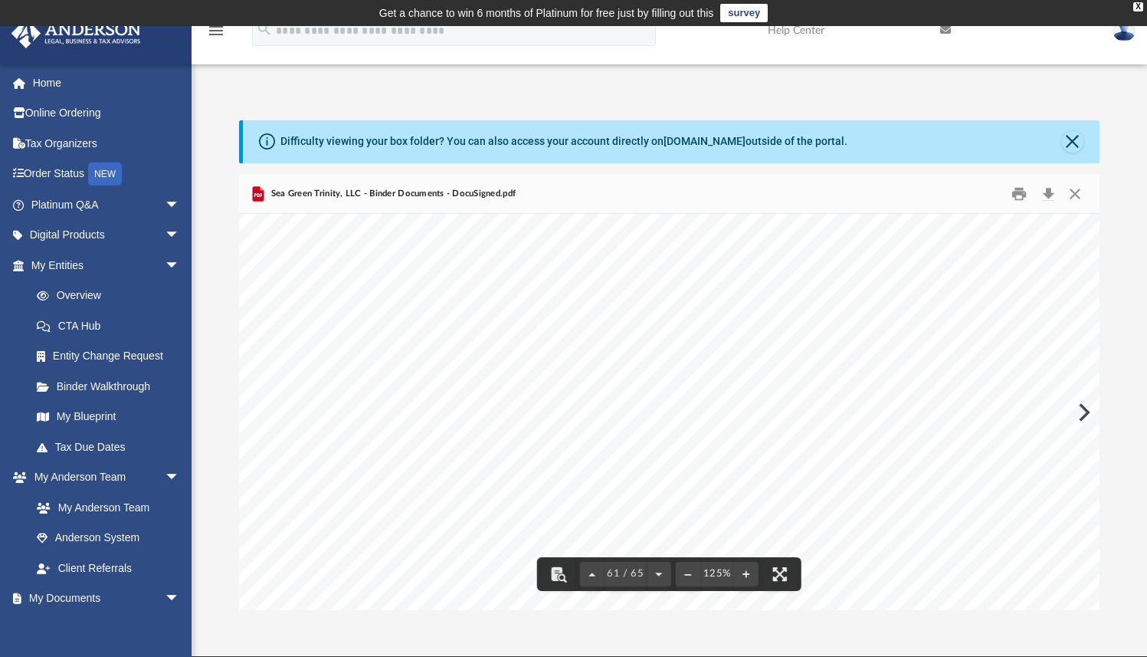
click at [1085, 411] on div "2 SEA GREEN TRINITY, LLC A W YOMING L IMITED L IABILITY C OMPANY DocuSign Envel…" at bounding box center [745, 420] width 1012 height 782
click at [1078, 189] on button "Close" at bounding box center [1076, 194] width 28 height 24
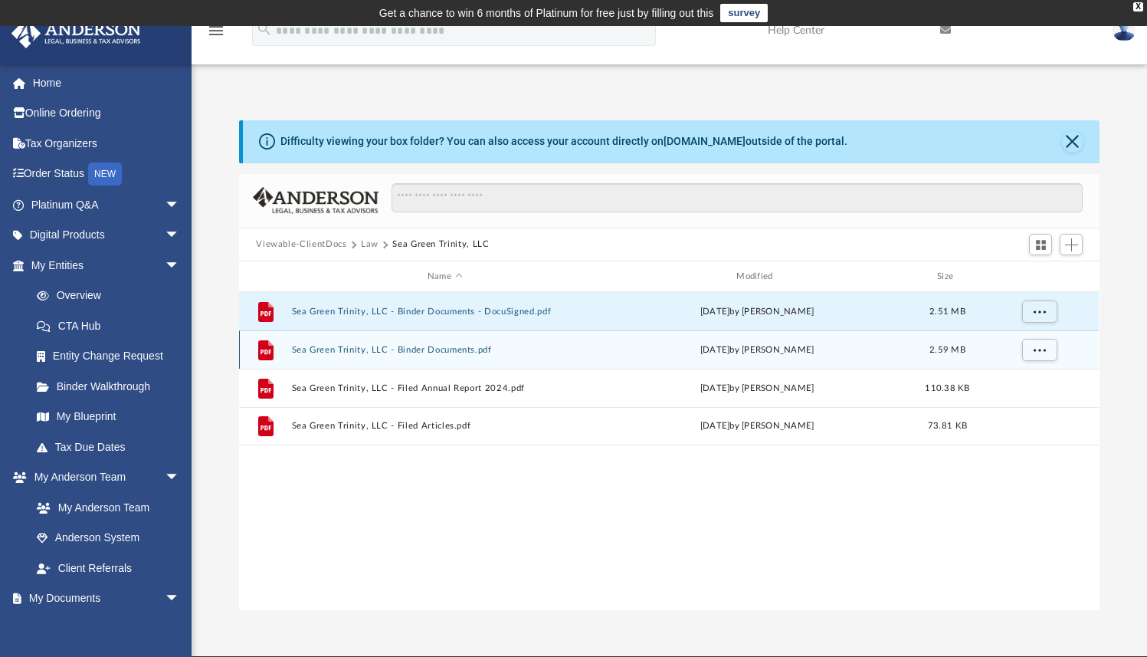
click at [397, 348] on button "Sea Green Trinity, LLC - Binder Documents.pdf" at bounding box center [445, 350] width 306 height 10
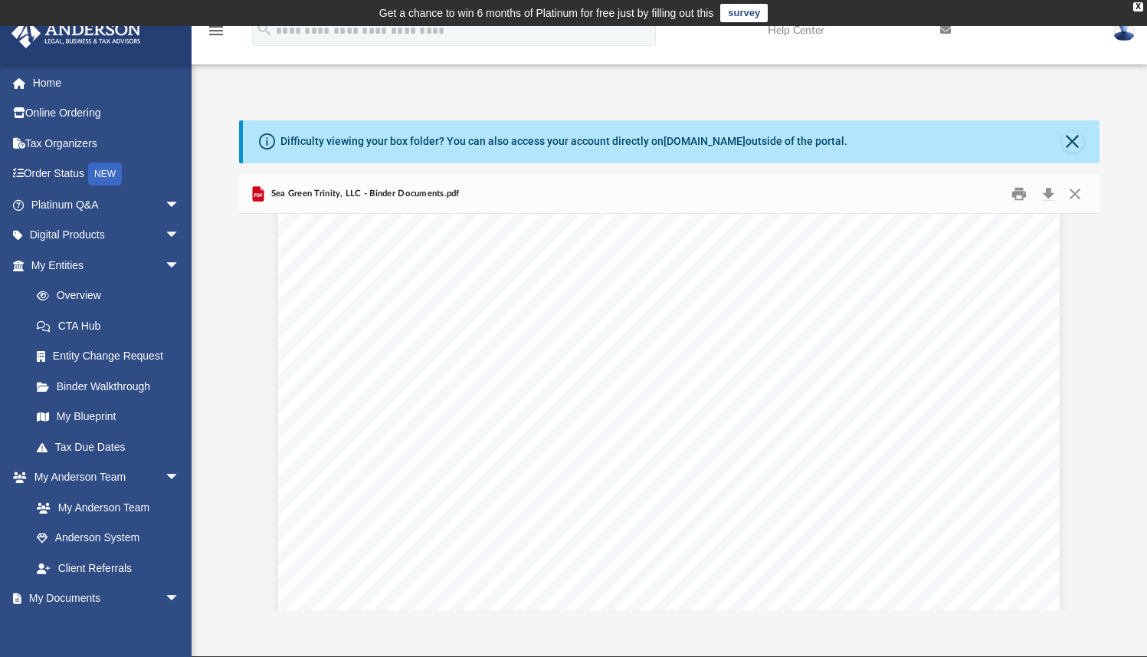
scroll to position [21189, 0]
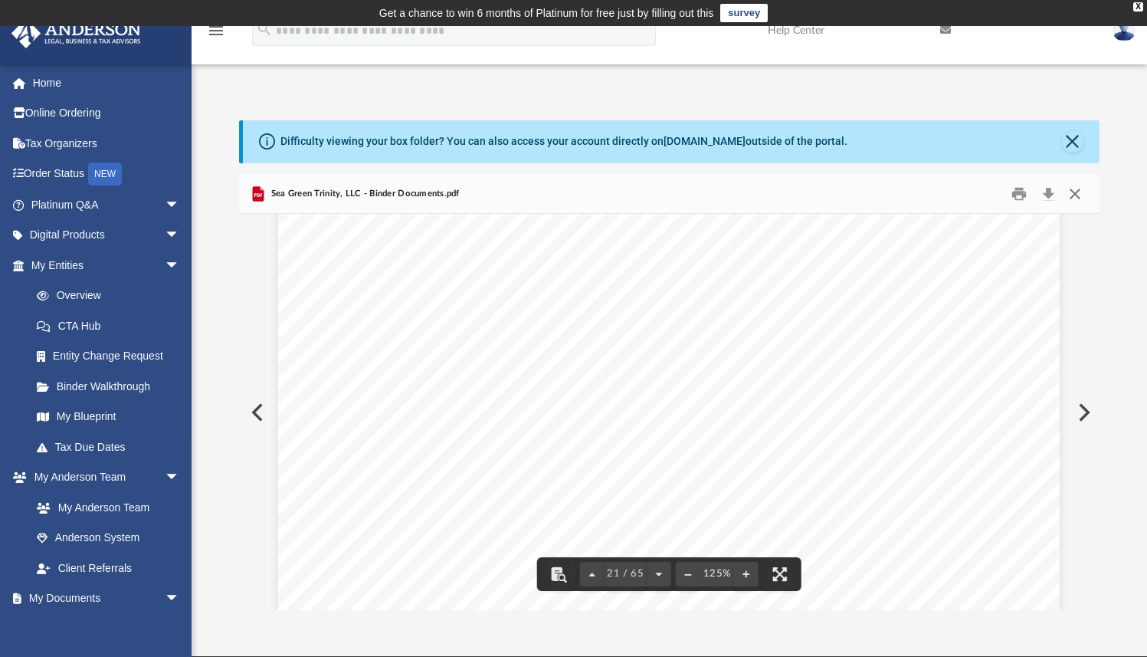
click at [1079, 195] on button "Close" at bounding box center [1076, 194] width 28 height 24
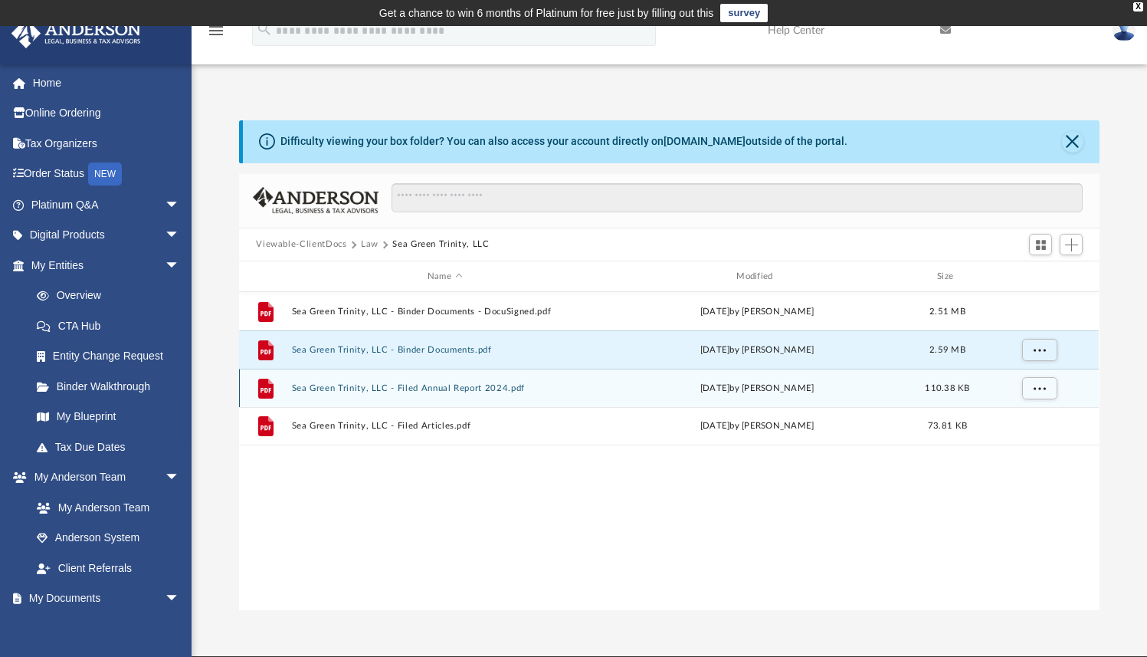
click at [411, 389] on button "Sea Green Trinity, LLC - Filed Annual Report 2024.pdf" at bounding box center [445, 388] width 306 height 10
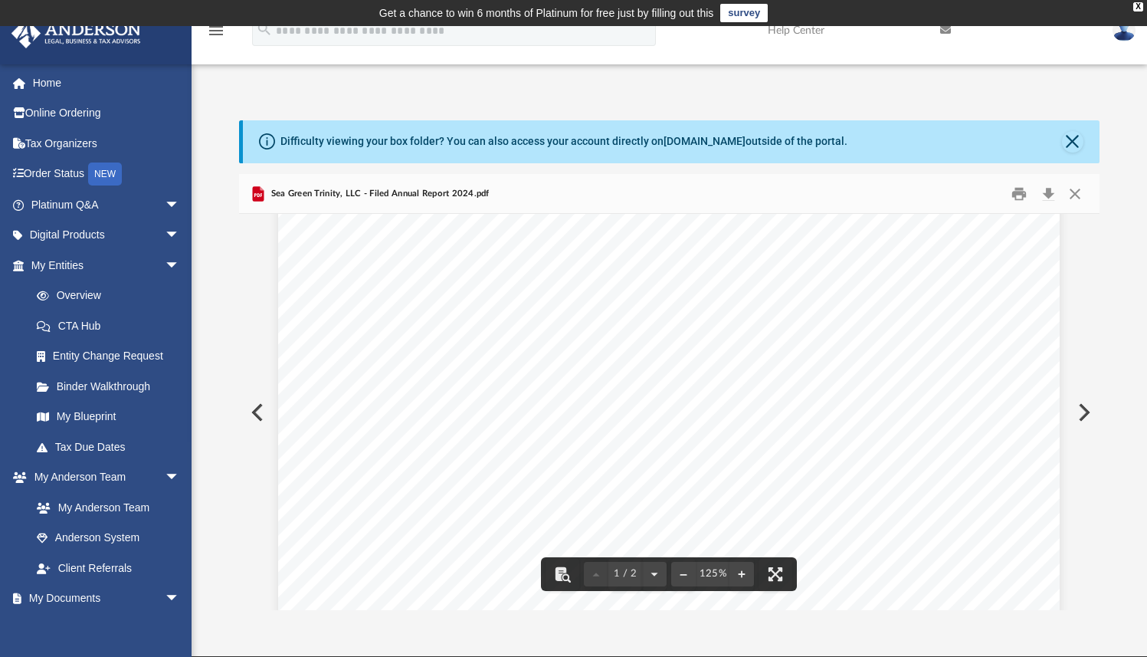
scroll to position [0, 0]
click at [1074, 198] on button "Close" at bounding box center [1076, 194] width 28 height 24
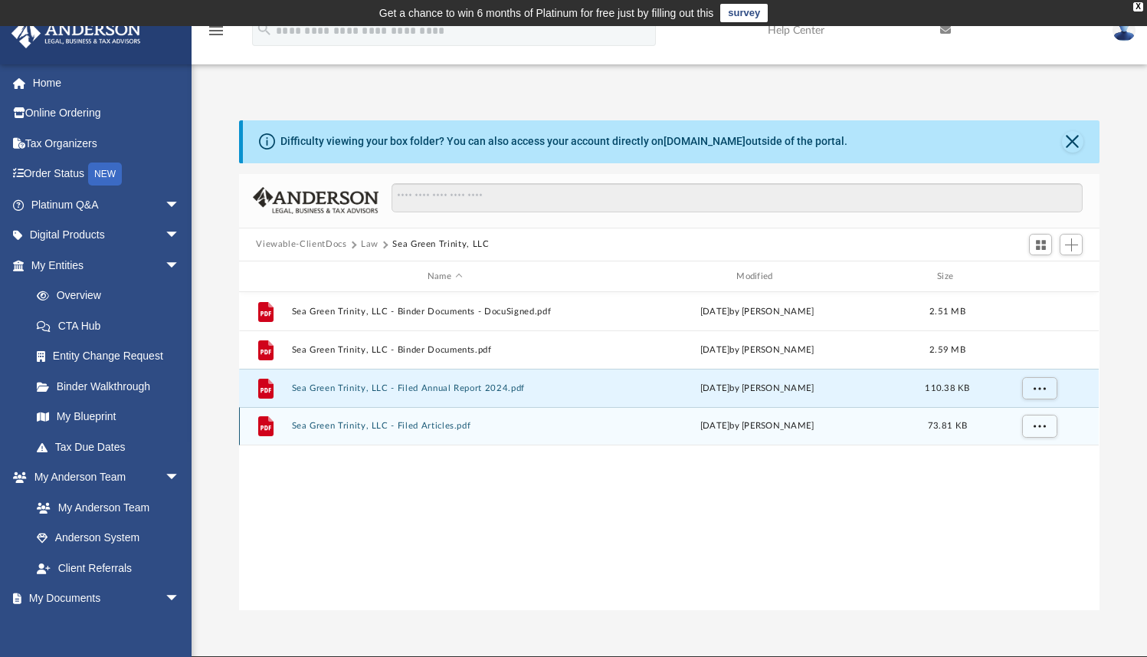
click at [414, 425] on button "Sea Green Trinity, LLC - Filed Articles.pdf" at bounding box center [445, 427] width 306 height 10
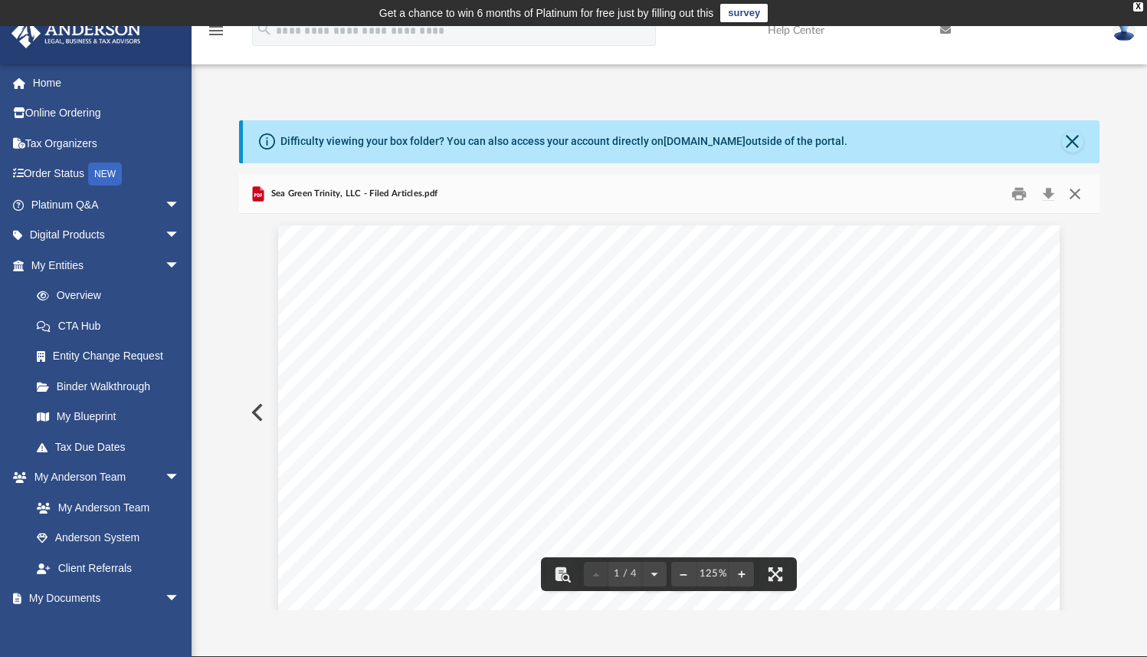
click at [1072, 192] on button "Close" at bounding box center [1076, 194] width 28 height 24
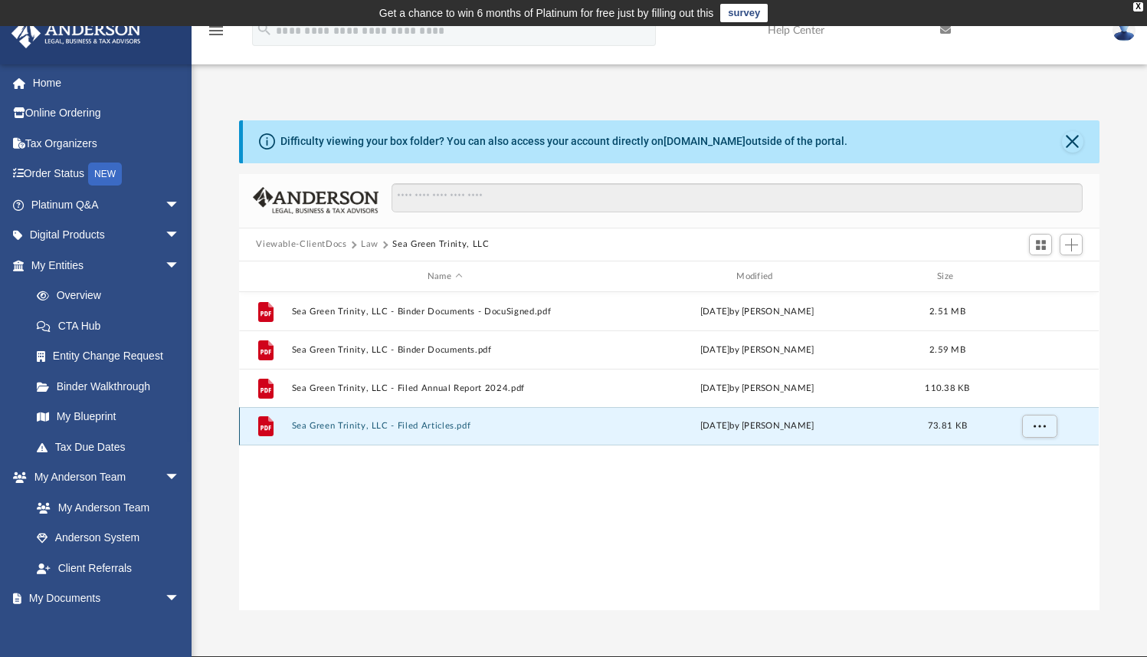
click at [423, 426] on button "Sea Green Trinity, LLC - Filed Articles.pdf" at bounding box center [445, 427] width 306 height 10
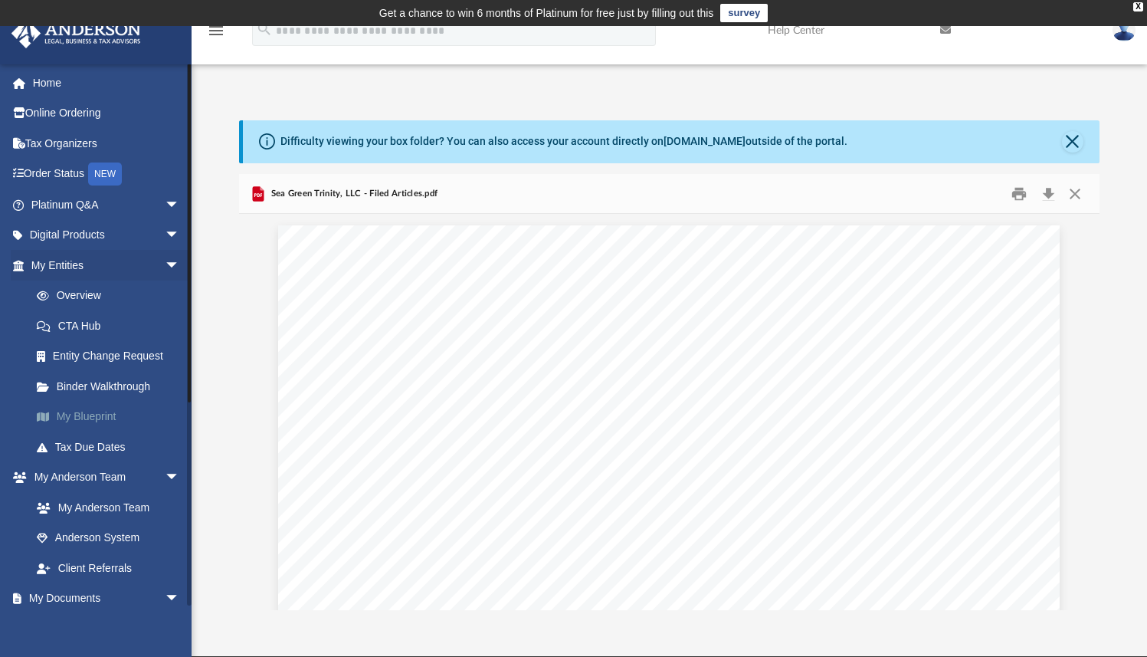
click at [91, 417] on link "My Blueprint" at bounding box center [112, 417] width 182 height 31
